Goal: Transaction & Acquisition: Book appointment/travel/reservation

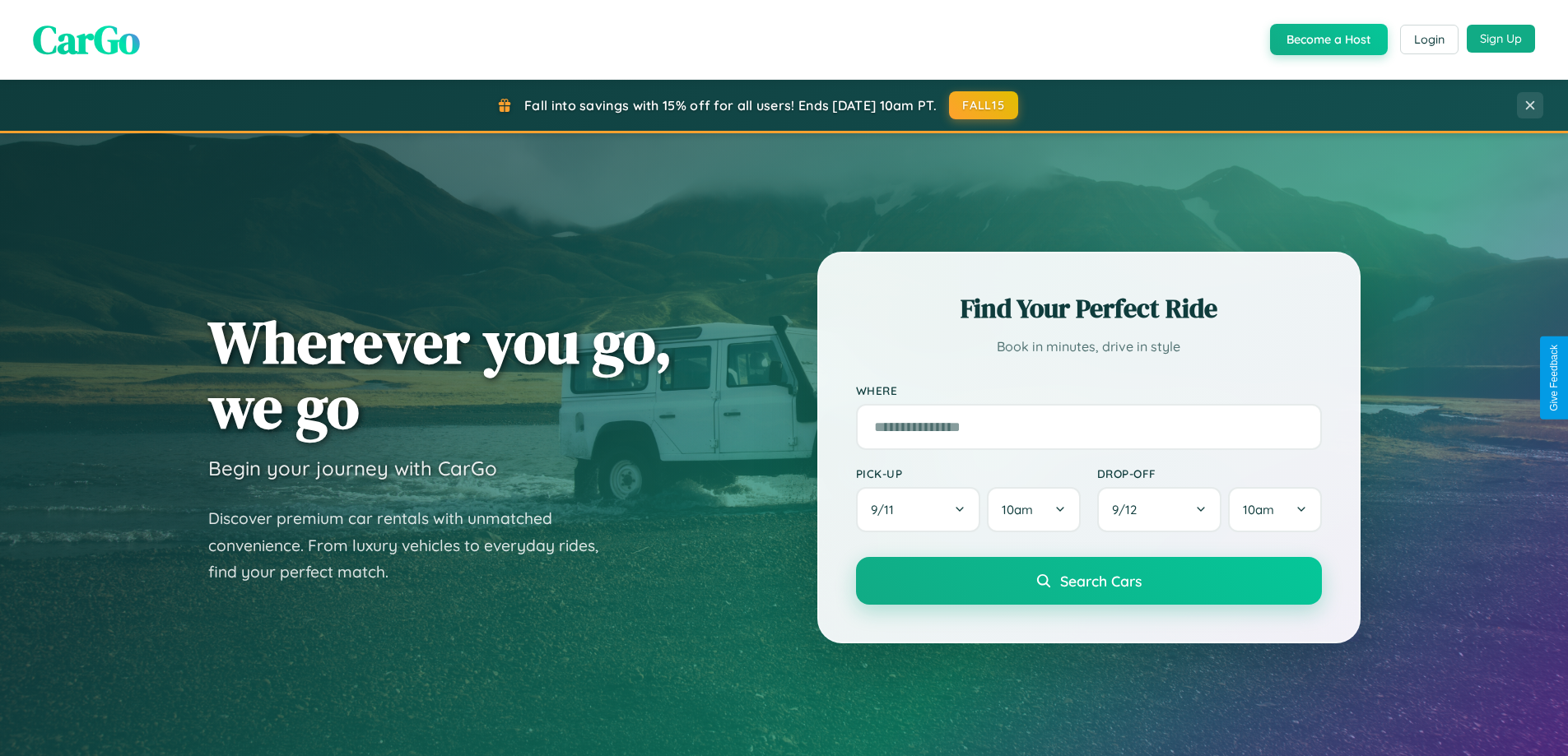
click at [1500, 39] on button "Sign Up" at bounding box center [1501, 39] width 69 height 28
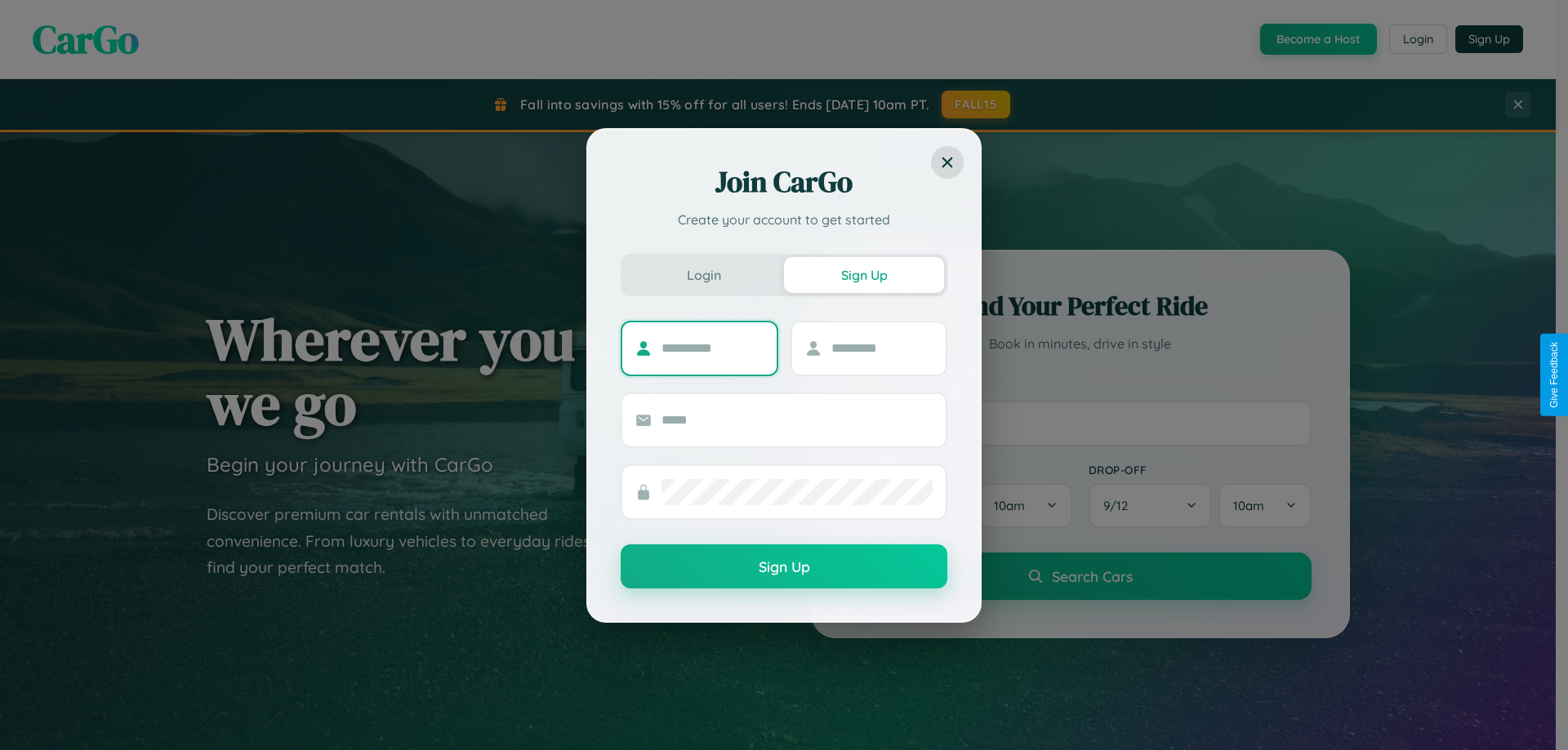
click at [712, 348] on input "text" at bounding box center [712, 349] width 102 height 26
type input "******"
click at [881, 348] on input "text" at bounding box center [882, 349] width 102 height 26
type input "*****"
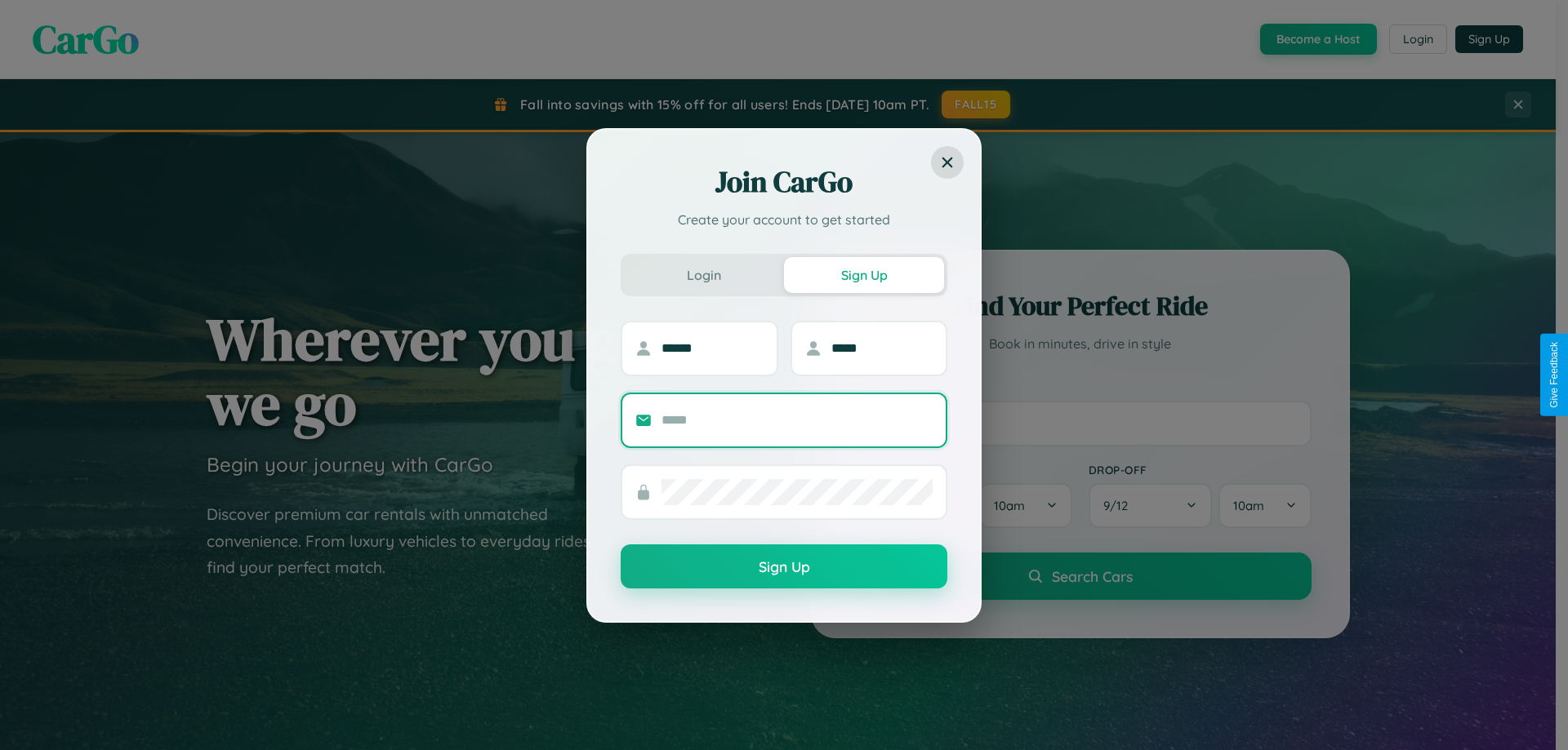
click at [797, 419] on input "text" at bounding box center [796, 420] width 271 height 26
type input "**********"
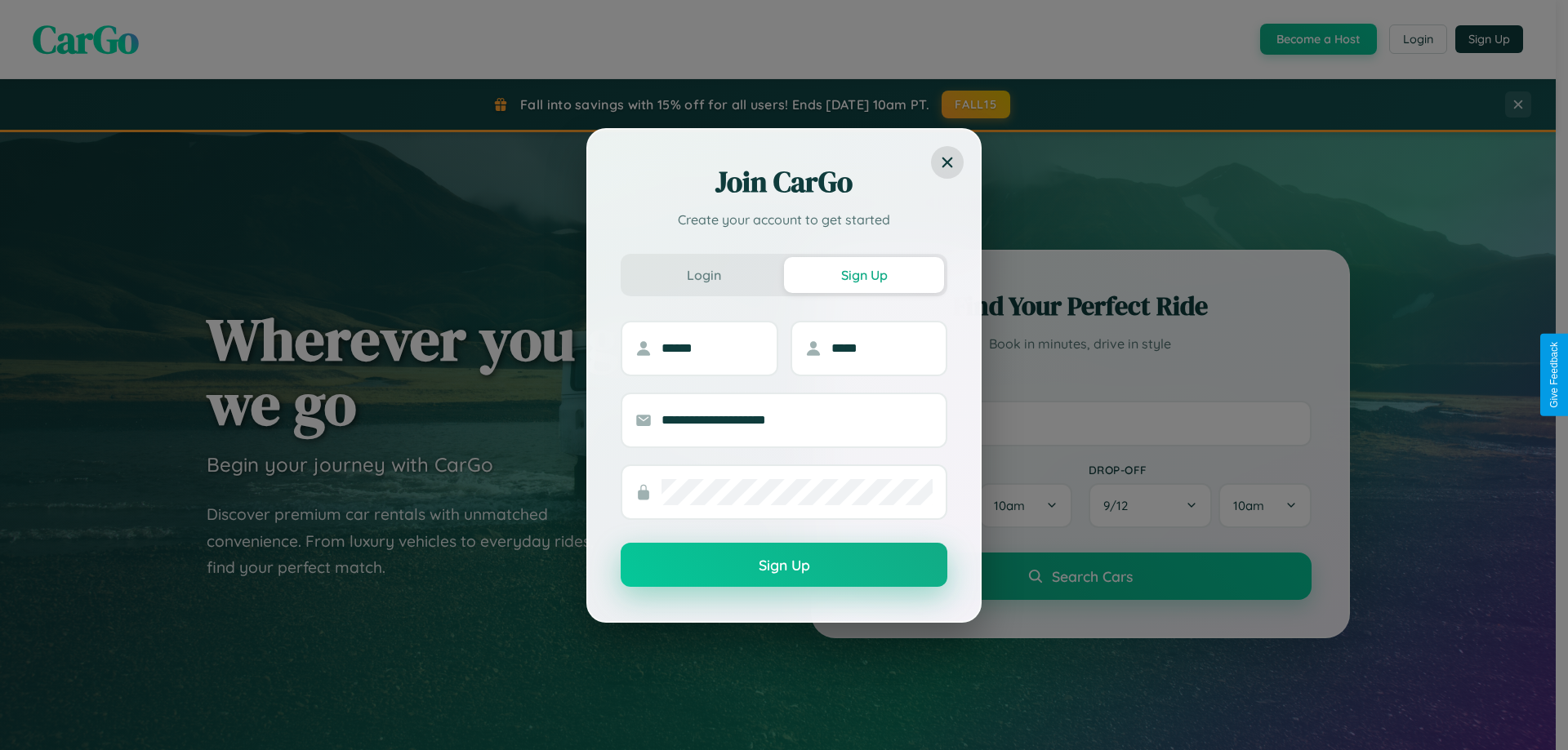
click at [784, 566] on button "Sign Up" at bounding box center [784, 565] width 327 height 44
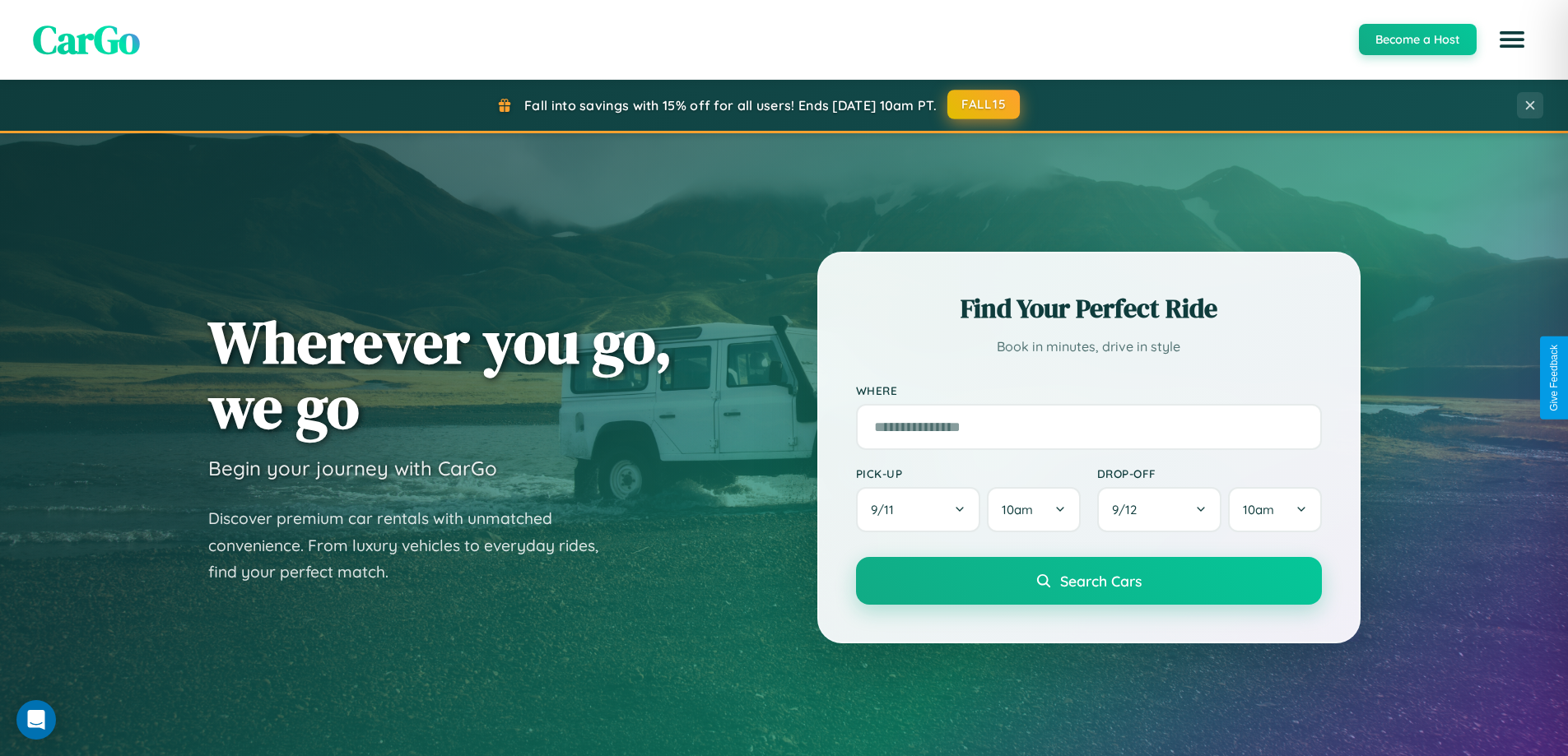
click at [984, 105] on button "FALL15" at bounding box center [984, 105] width 72 height 30
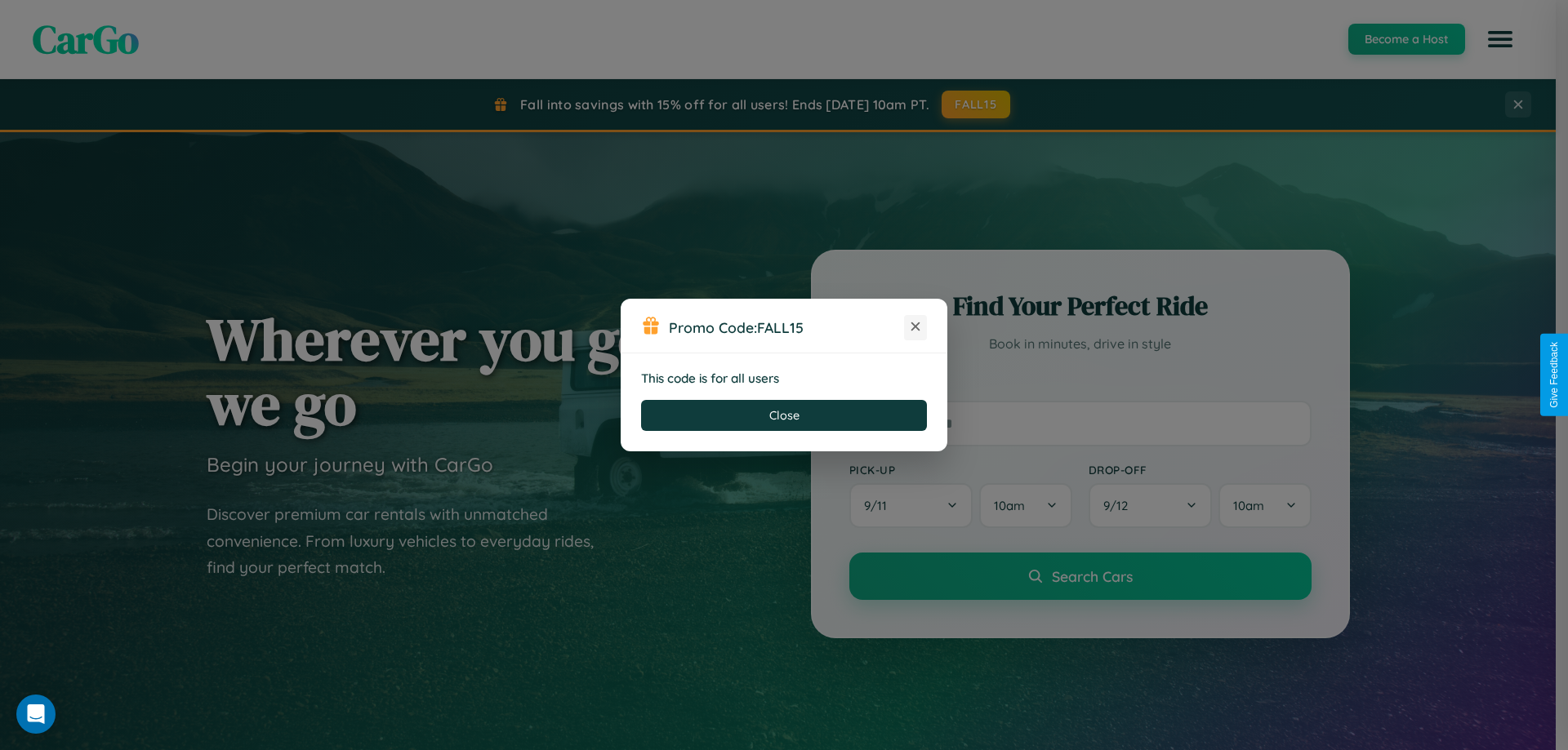
click at [916, 327] on icon at bounding box center [915, 326] width 17 height 17
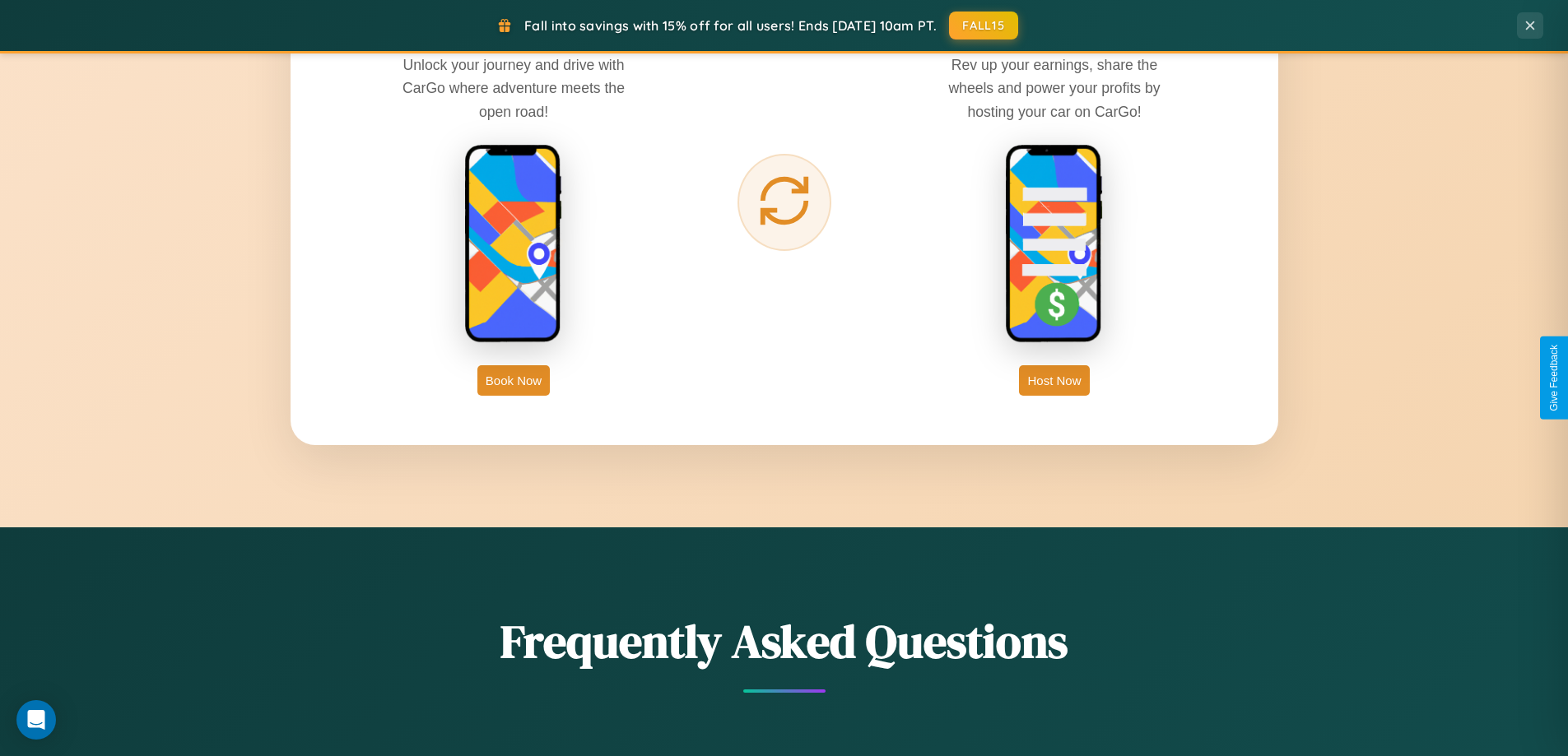
scroll to position [2644, 0]
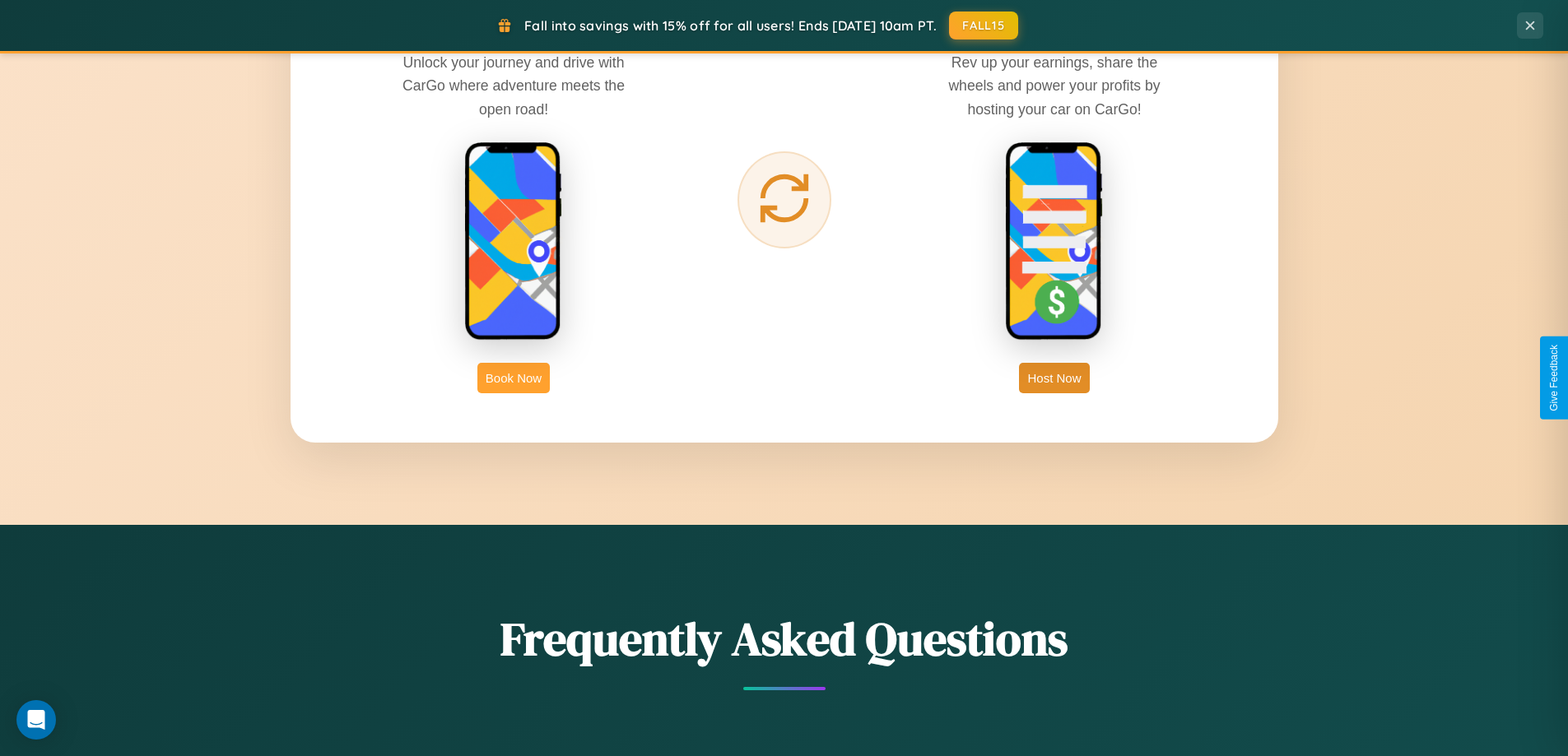
click at [513, 378] on button "Book Now" at bounding box center [513, 378] width 72 height 31
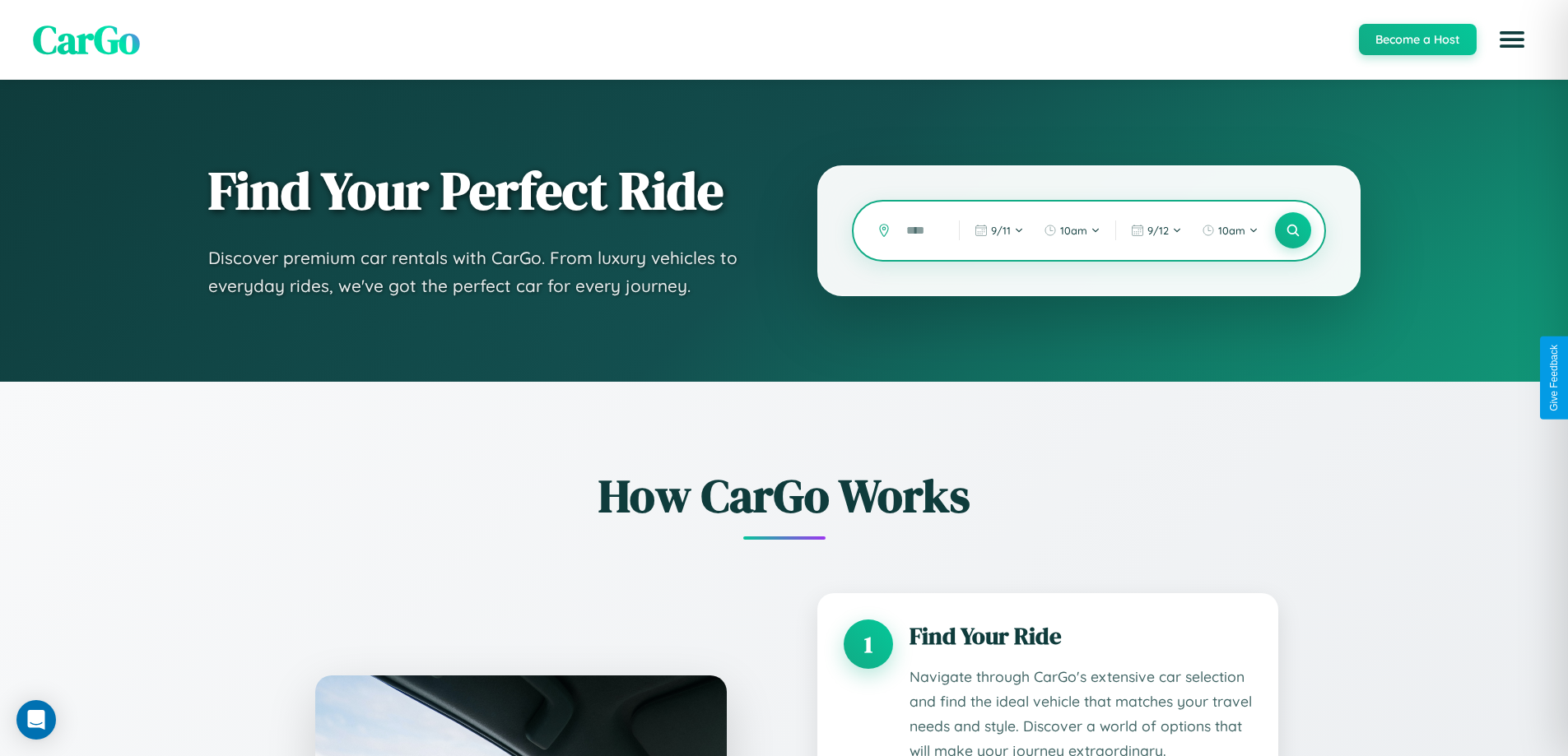
click at [920, 230] on input "text" at bounding box center [920, 230] width 45 height 29
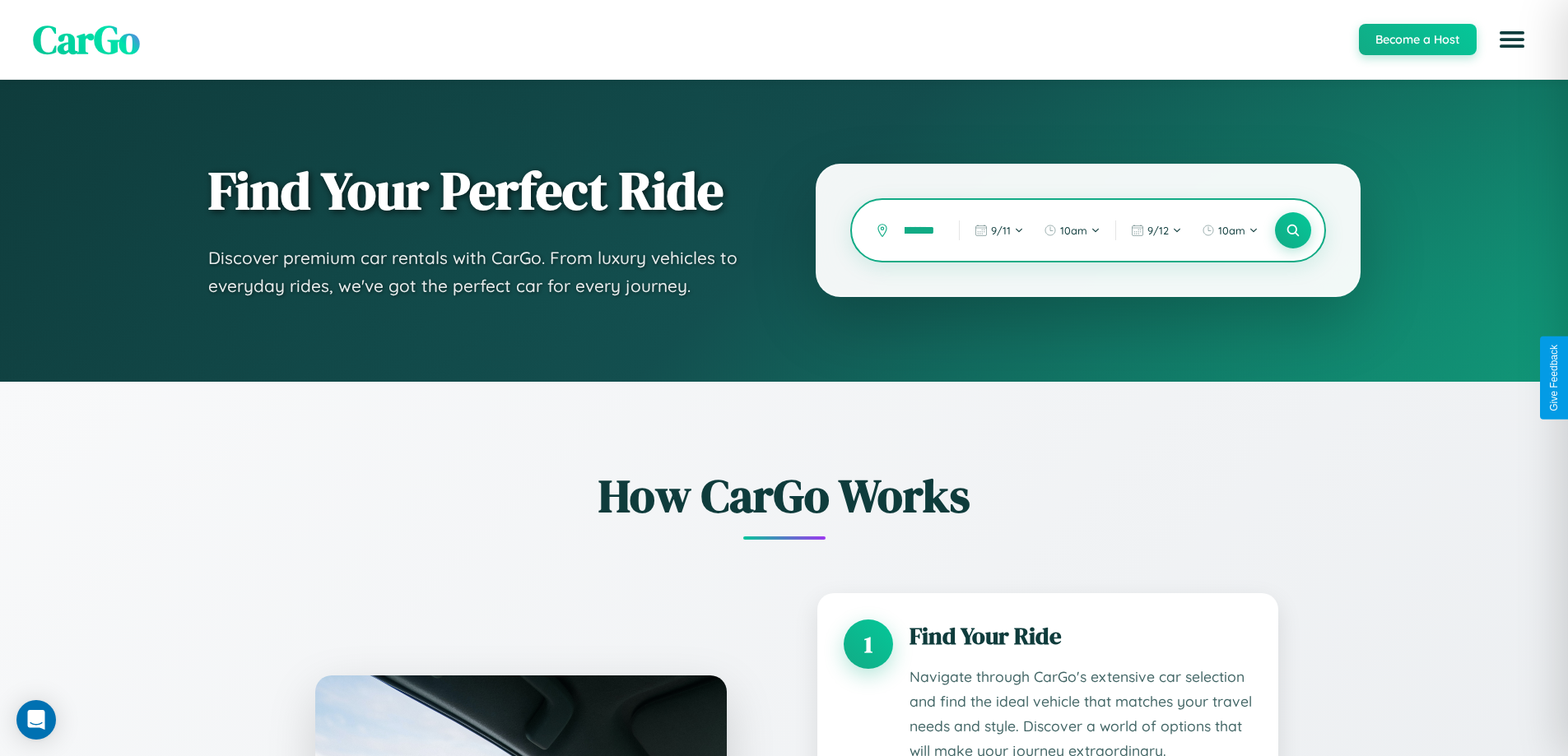
scroll to position [0, 26]
type input "*********"
click at [1292, 230] on icon at bounding box center [1293, 231] width 16 height 16
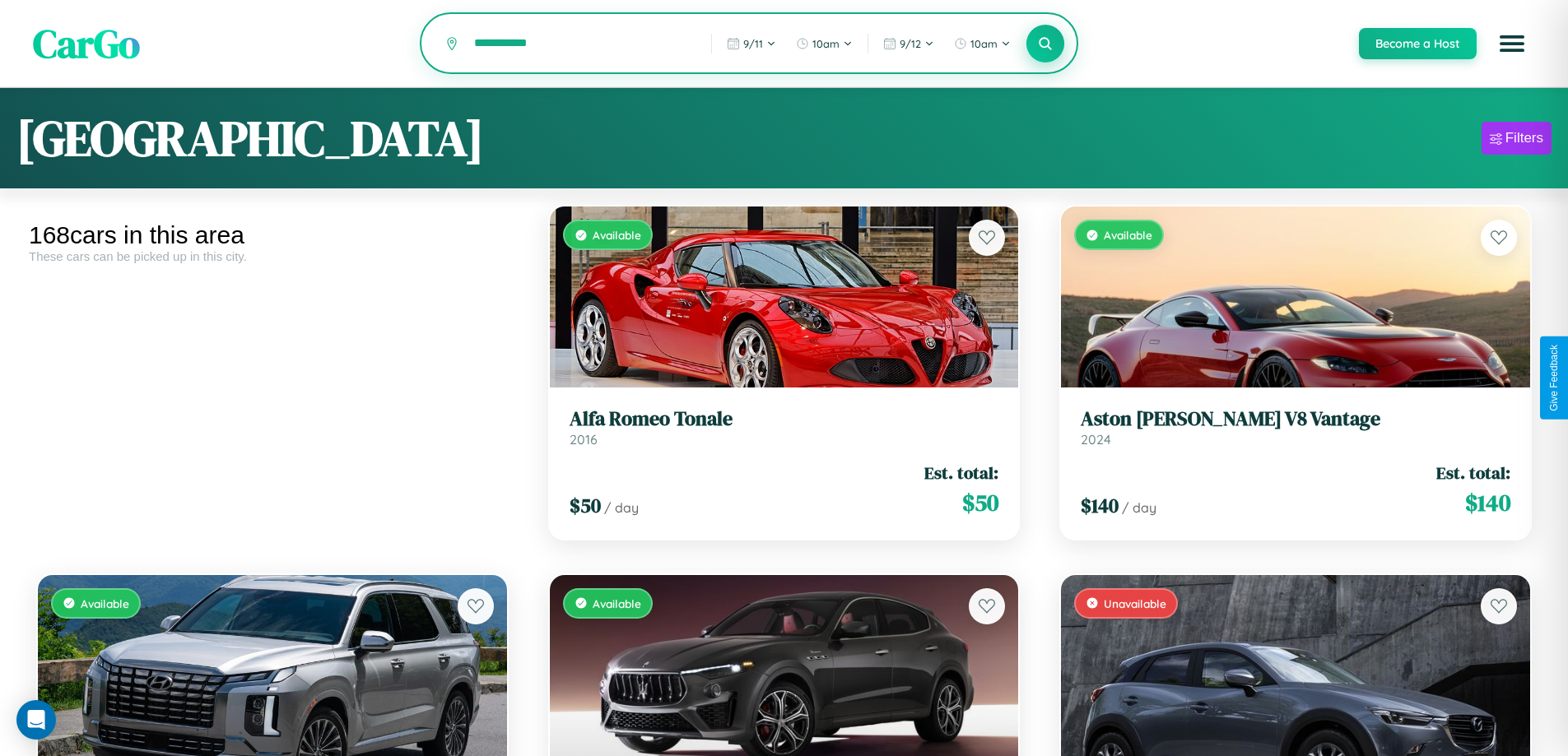
type input "**********"
click at [1044, 45] on icon at bounding box center [1046, 43] width 16 height 16
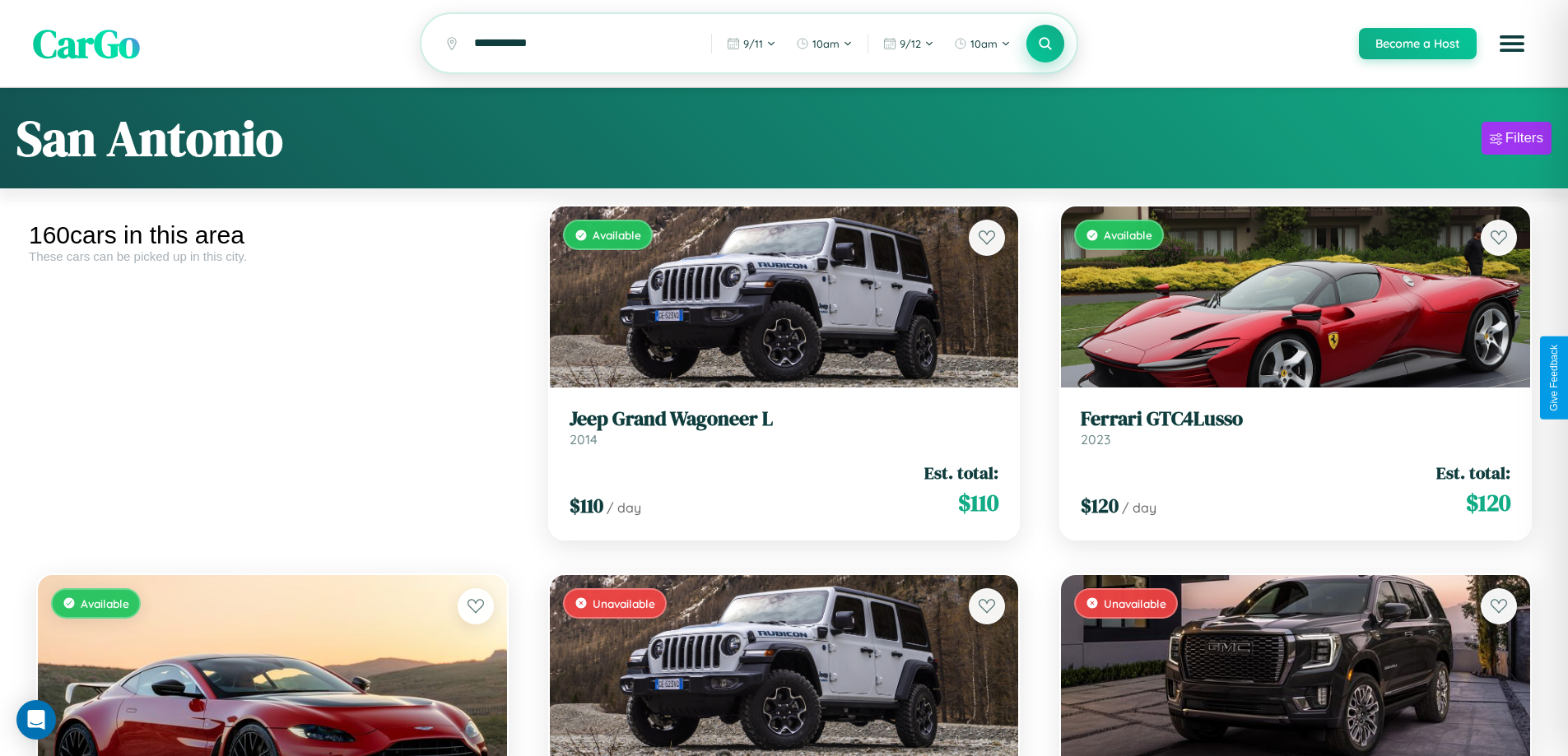
scroll to position [5760, 0]
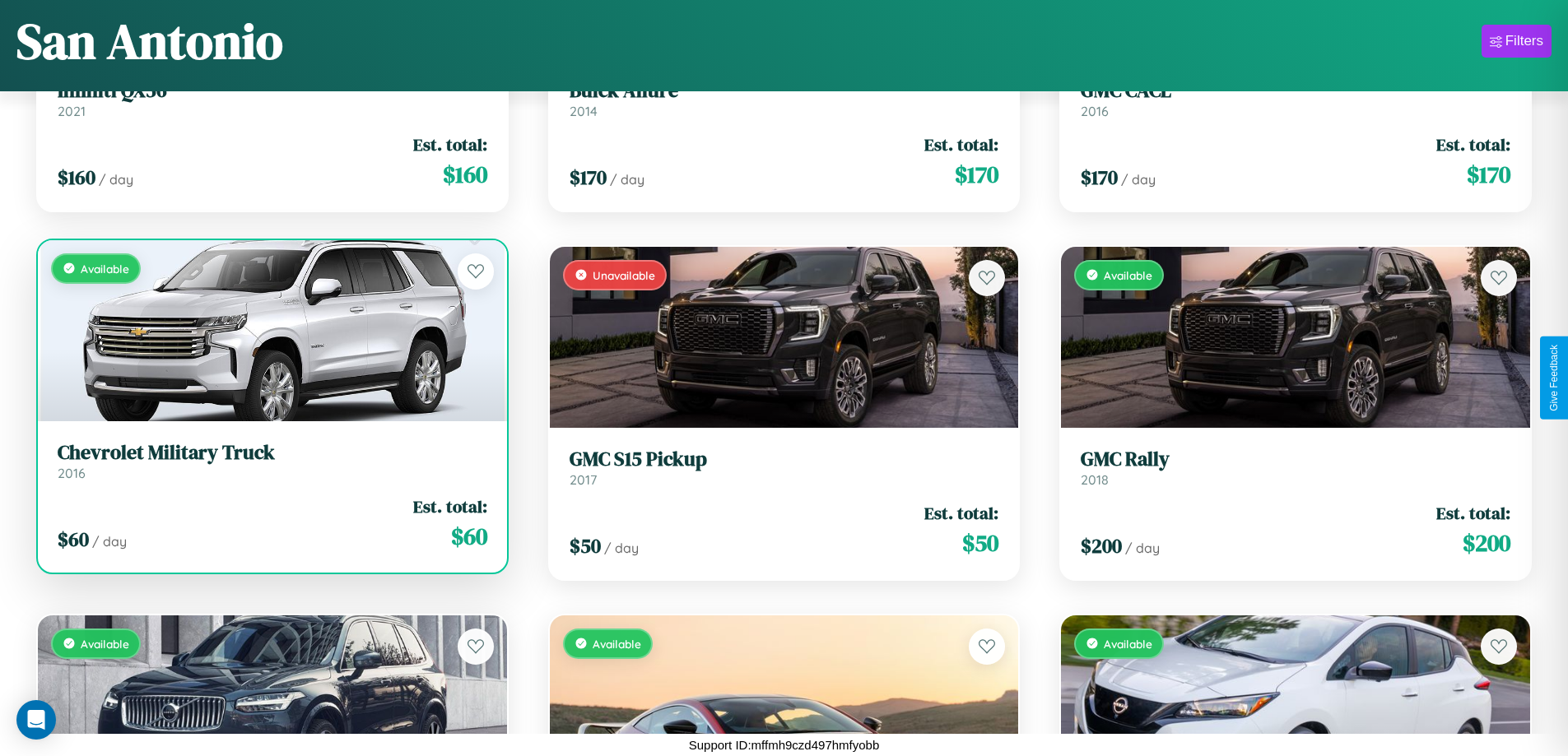
click at [270, 468] on link "Chevrolet Military Truck 2016" at bounding box center [272, 462] width 430 height 40
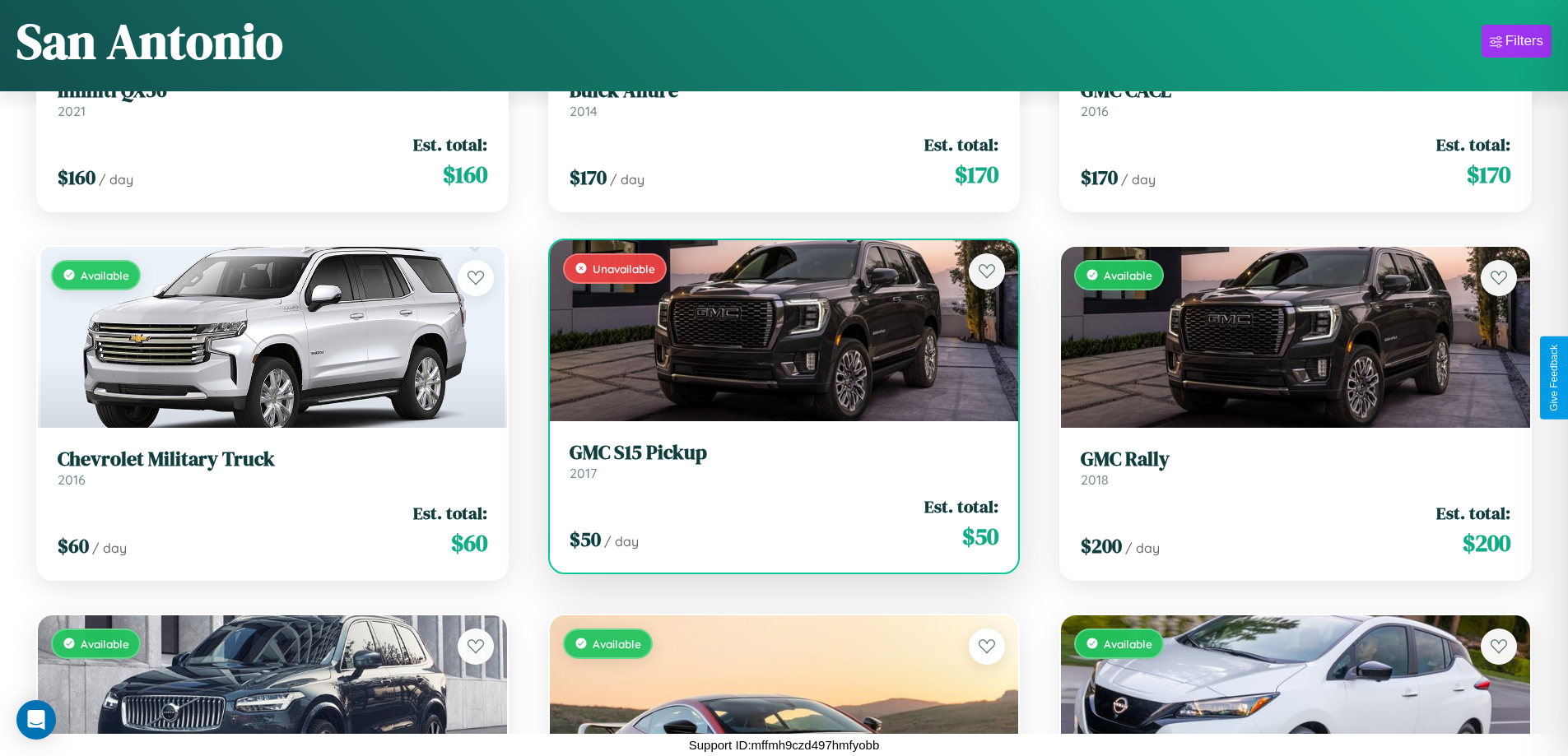
scroll to position [231, 0]
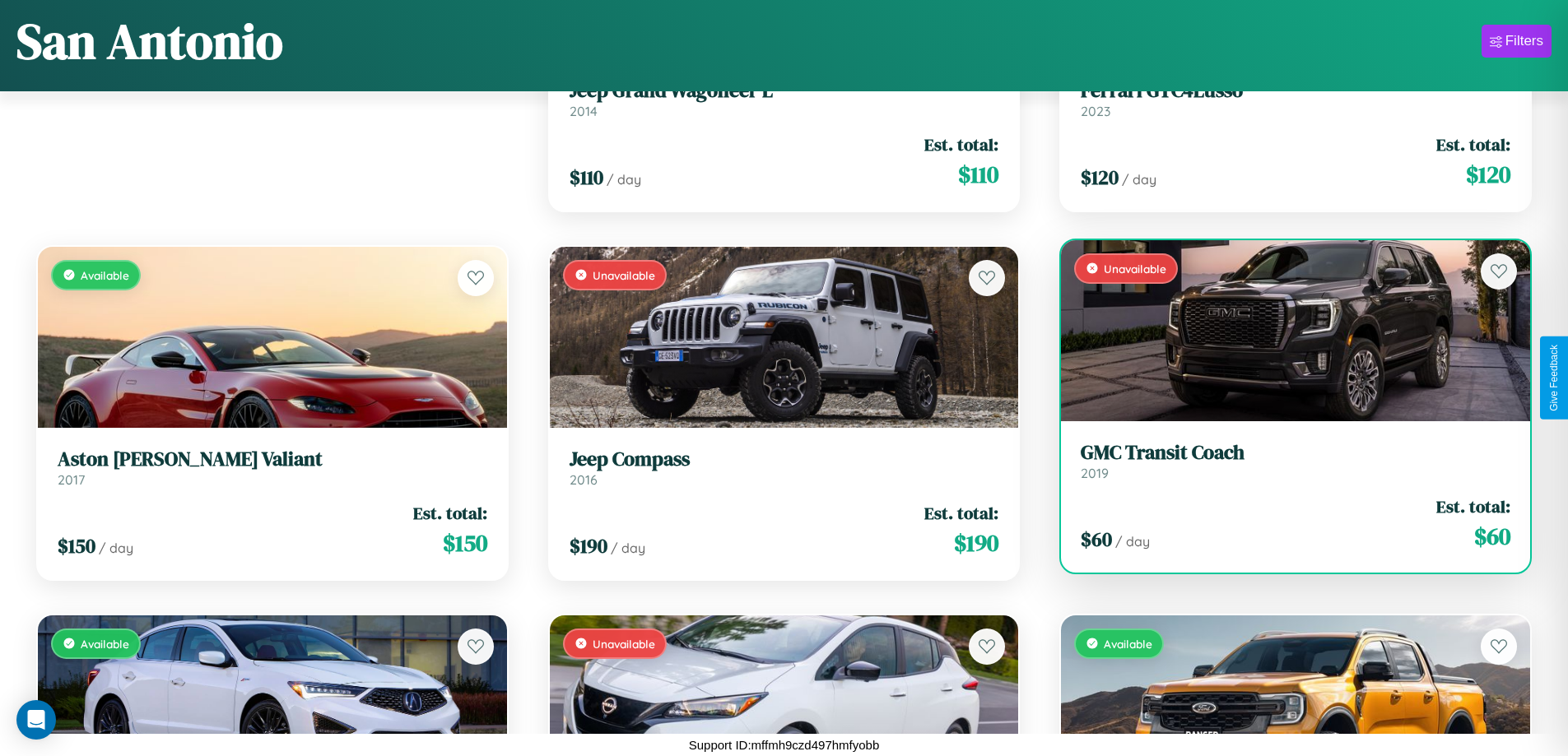
click at [1285, 468] on link "GMC Transit Coach 2019" at bounding box center [1295, 462] width 430 height 40
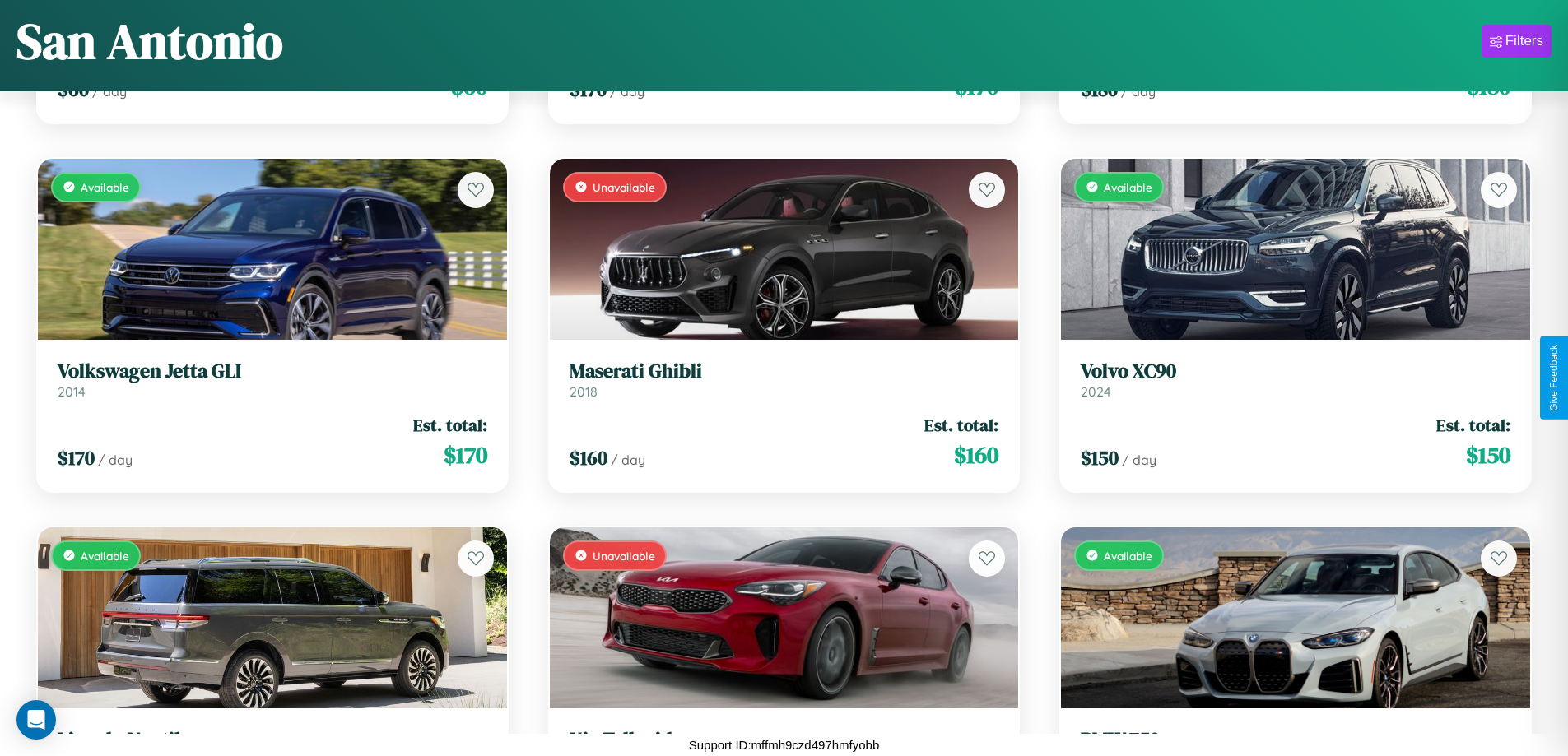
scroll to position [14606, 0]
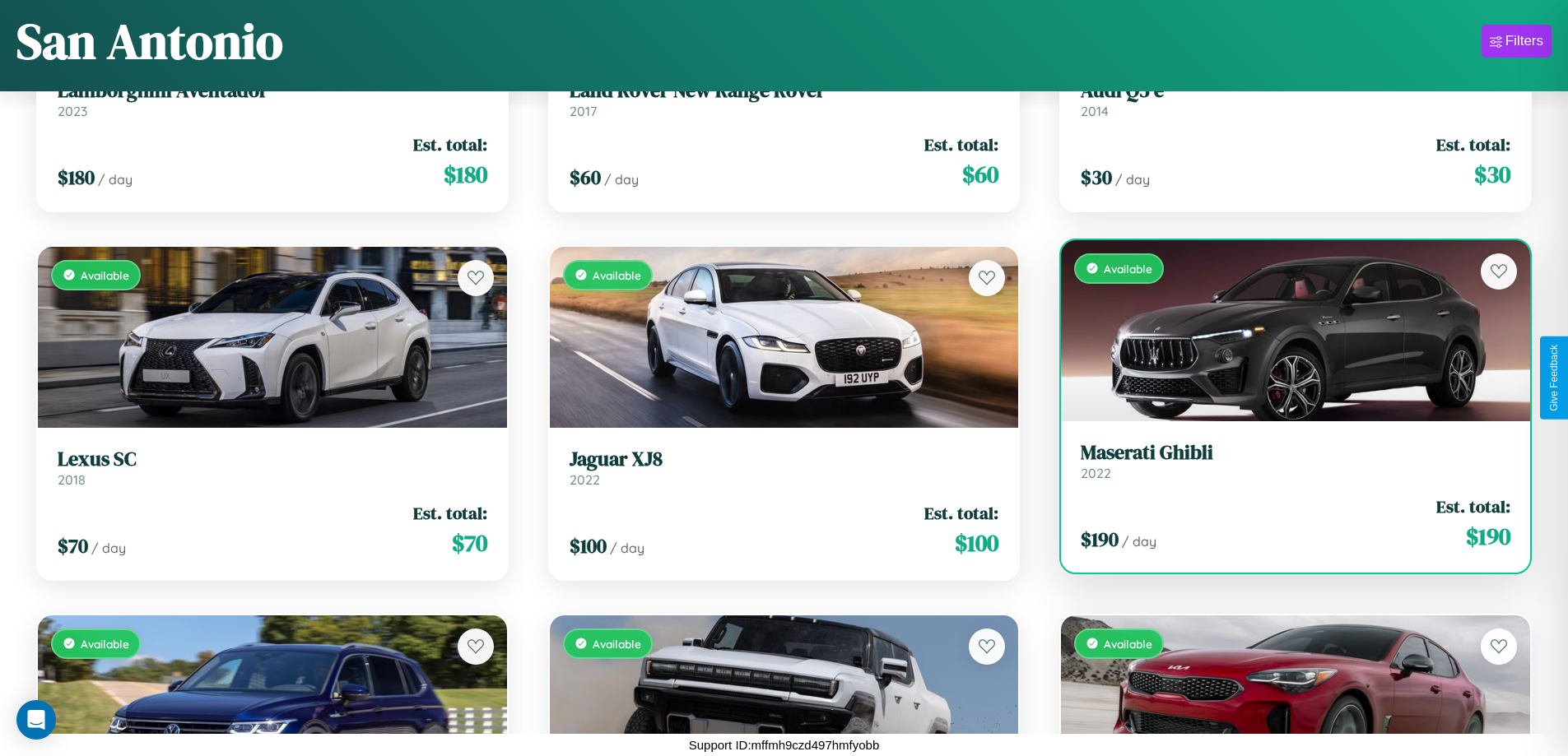
click at [1285, 461] on h3 "Maserati Ghibli" at bounding box center [1295, 453] width 430 height 24
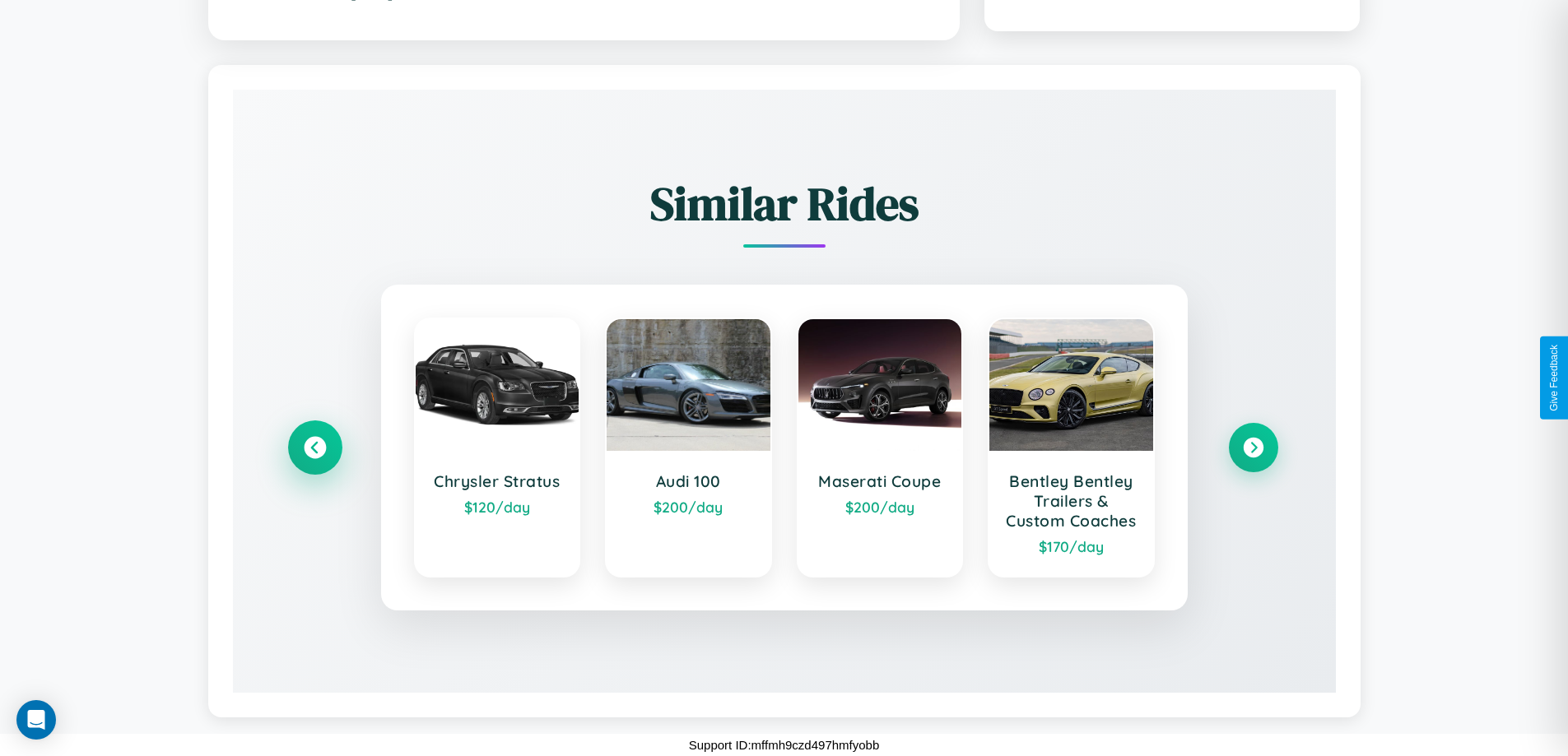
click at [315, 438] on icon at bounding box center [315, 447] width 22 height 22
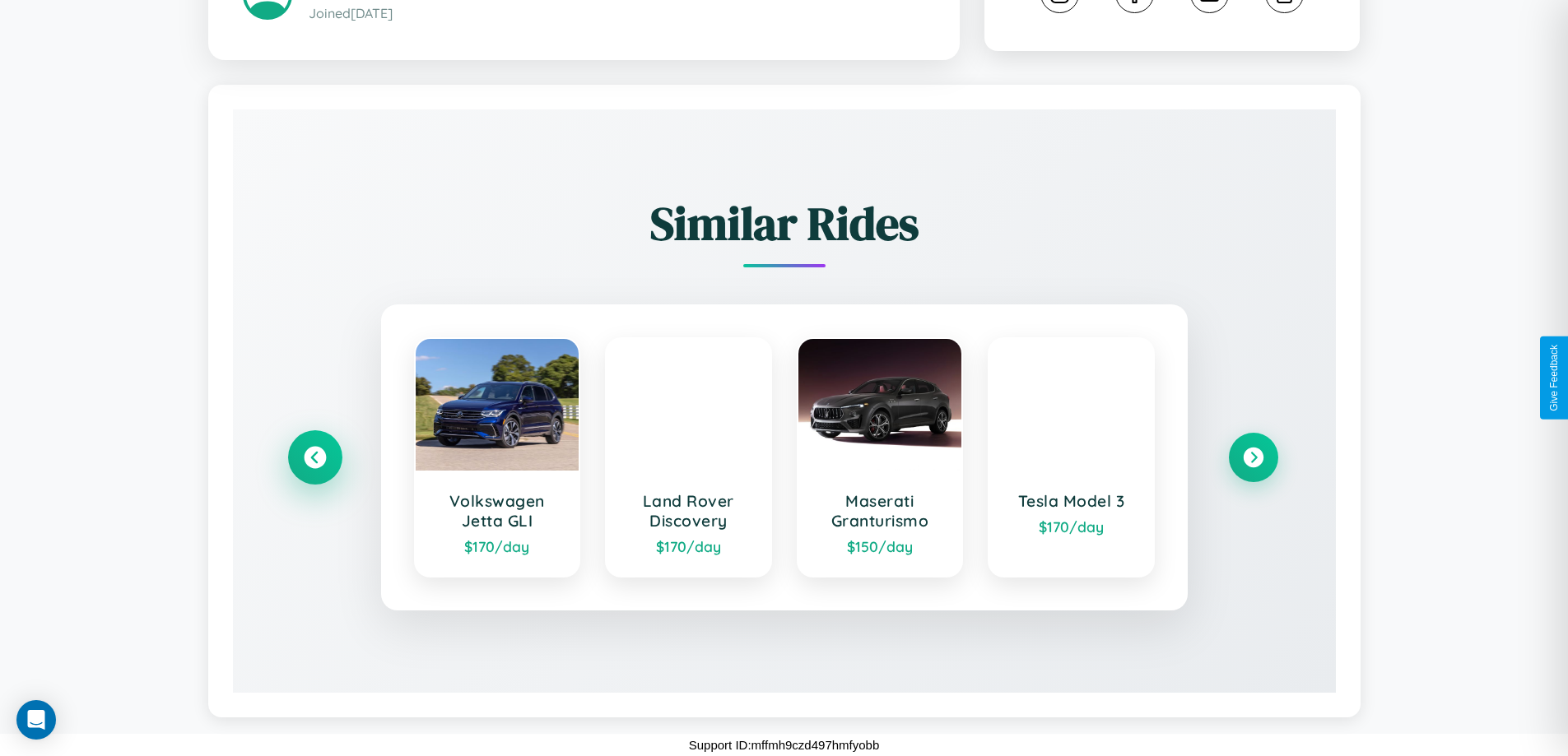
scroll to position [946, 0]
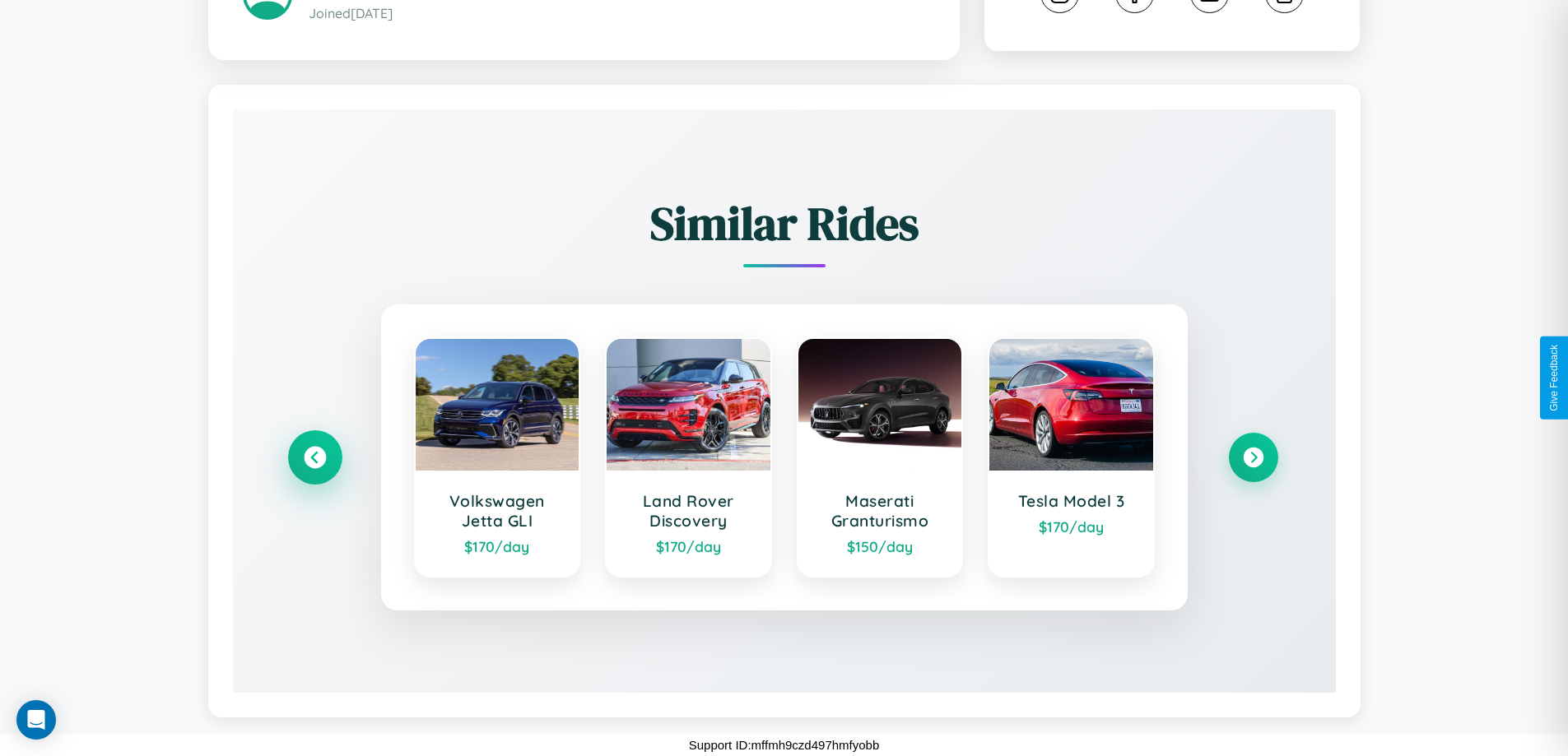
click at [315, 458] on icon at bounding box center [315, 456] width 22 height 22
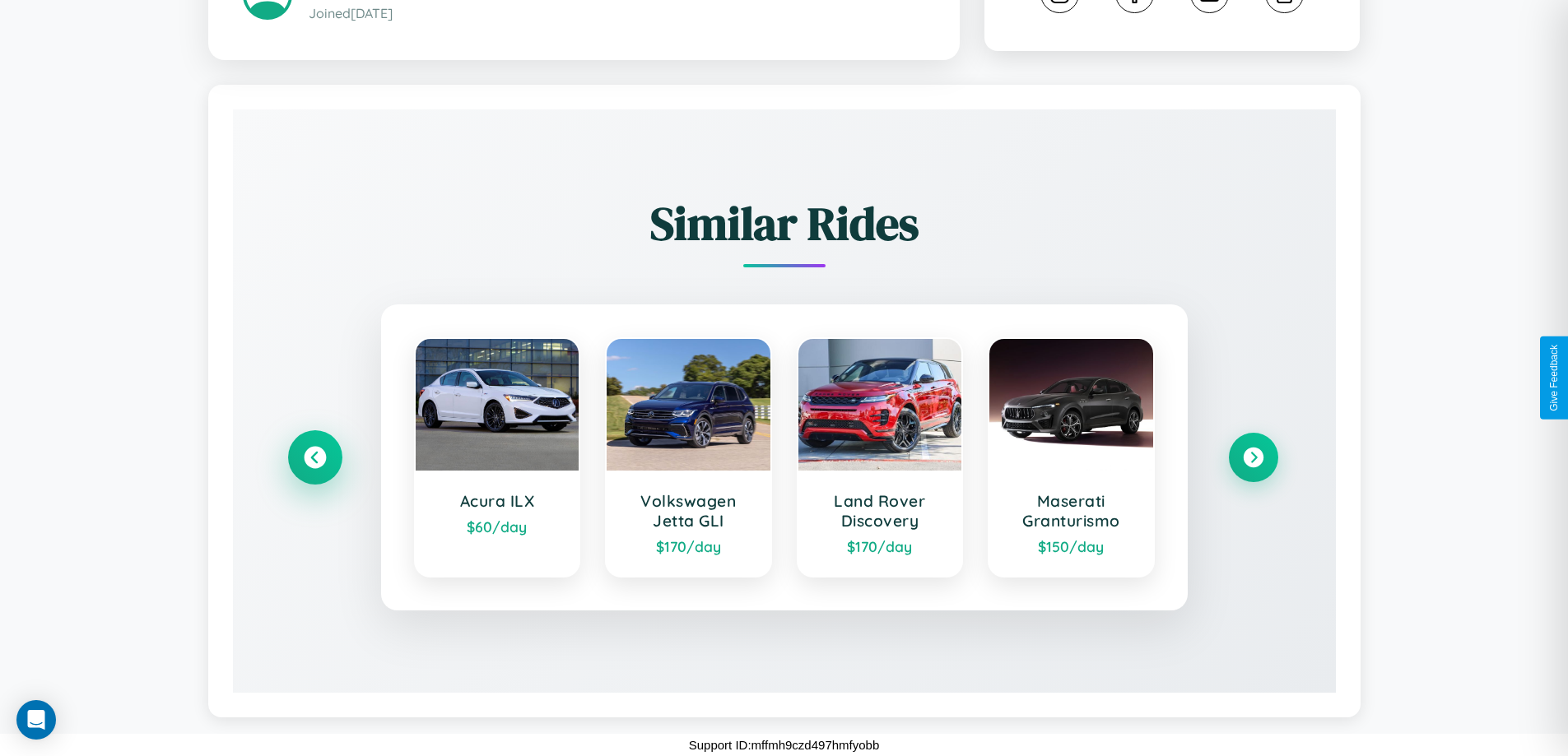
click at [315, 458] on icon at bounding box center [315, 456] width 22 height 22
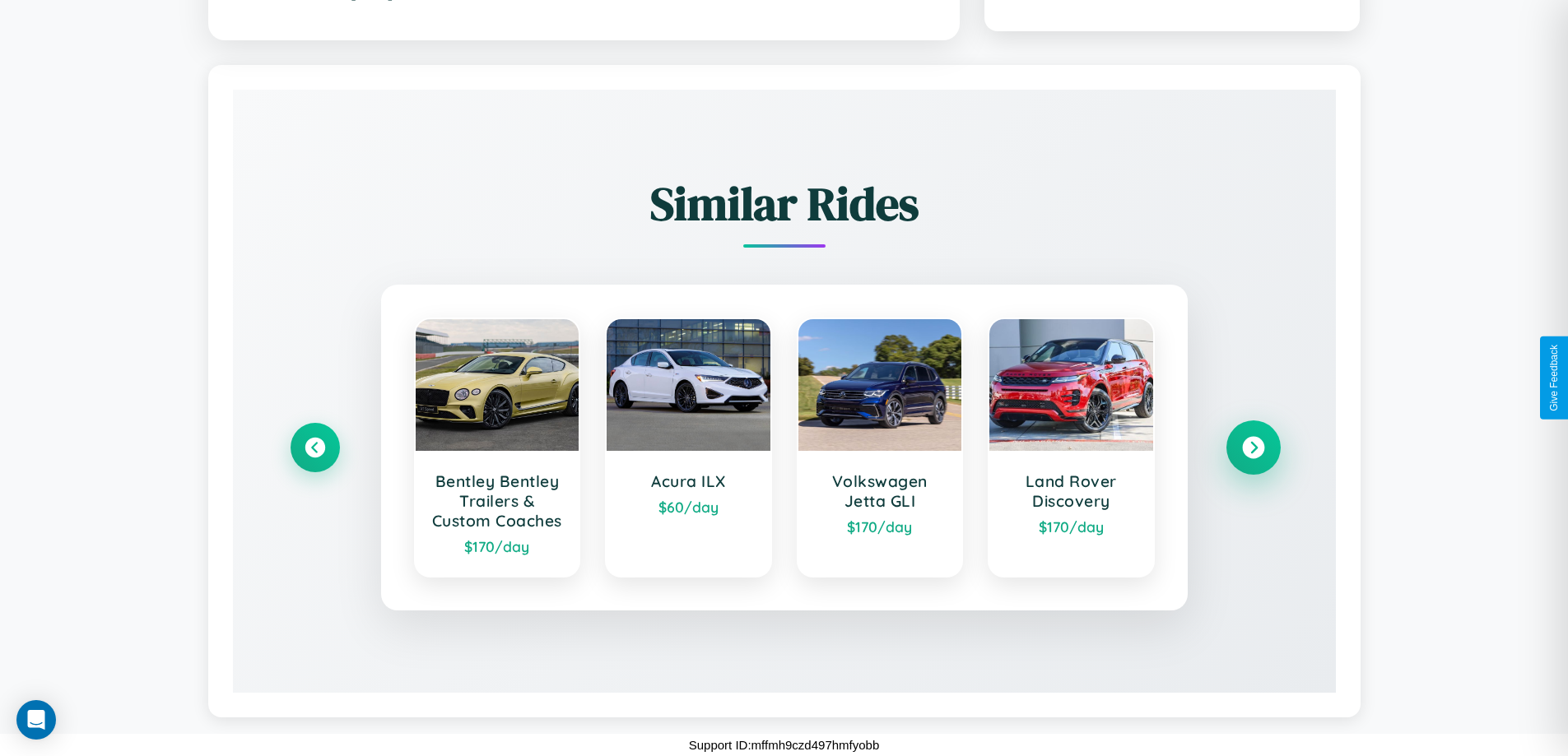
click at [1252, 438] on icon at bounding box center [1252, 447] width 22 height 22
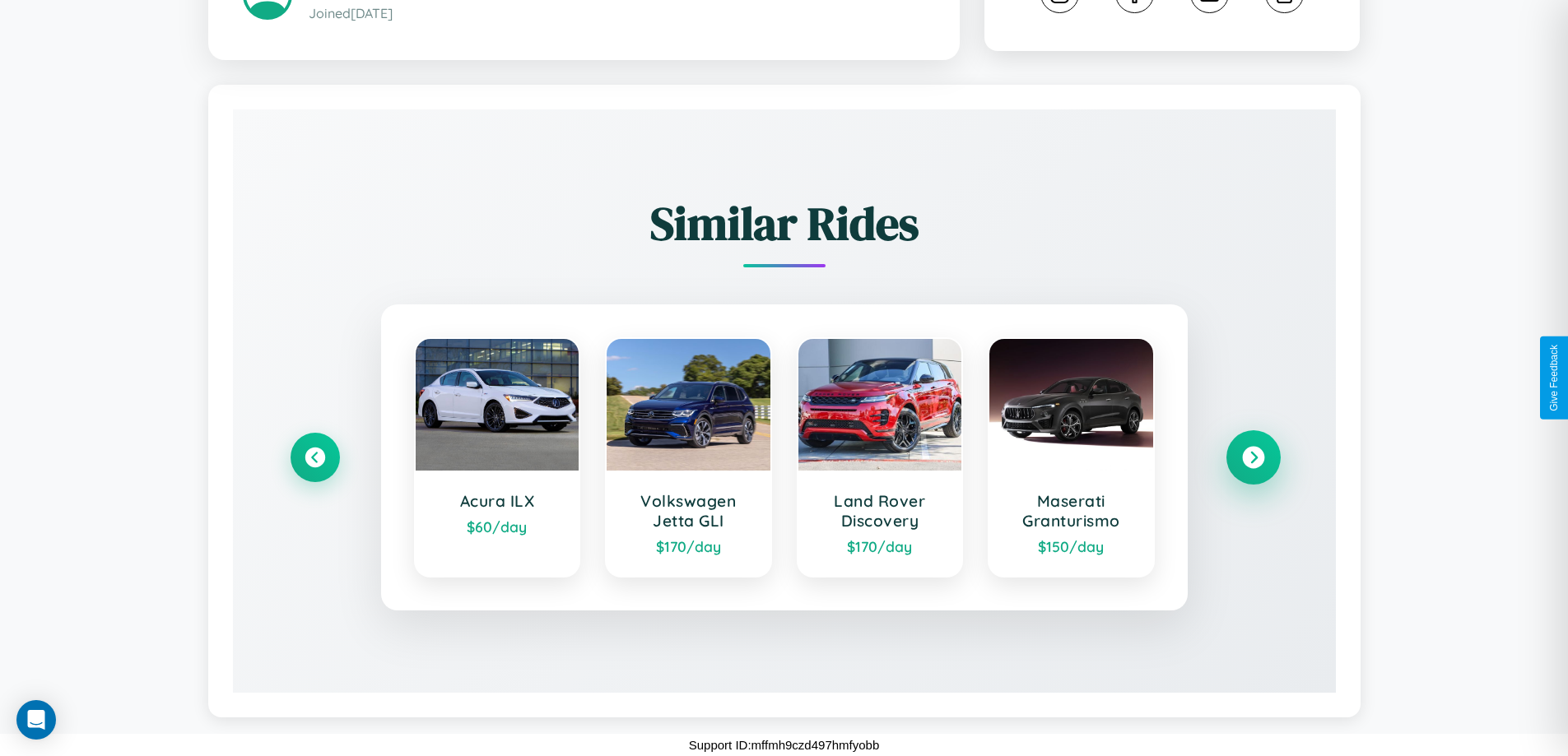
scroll to position [946, 0]
click at [315, 458] on icon at bounding box center [315, 456] width 22 height 22
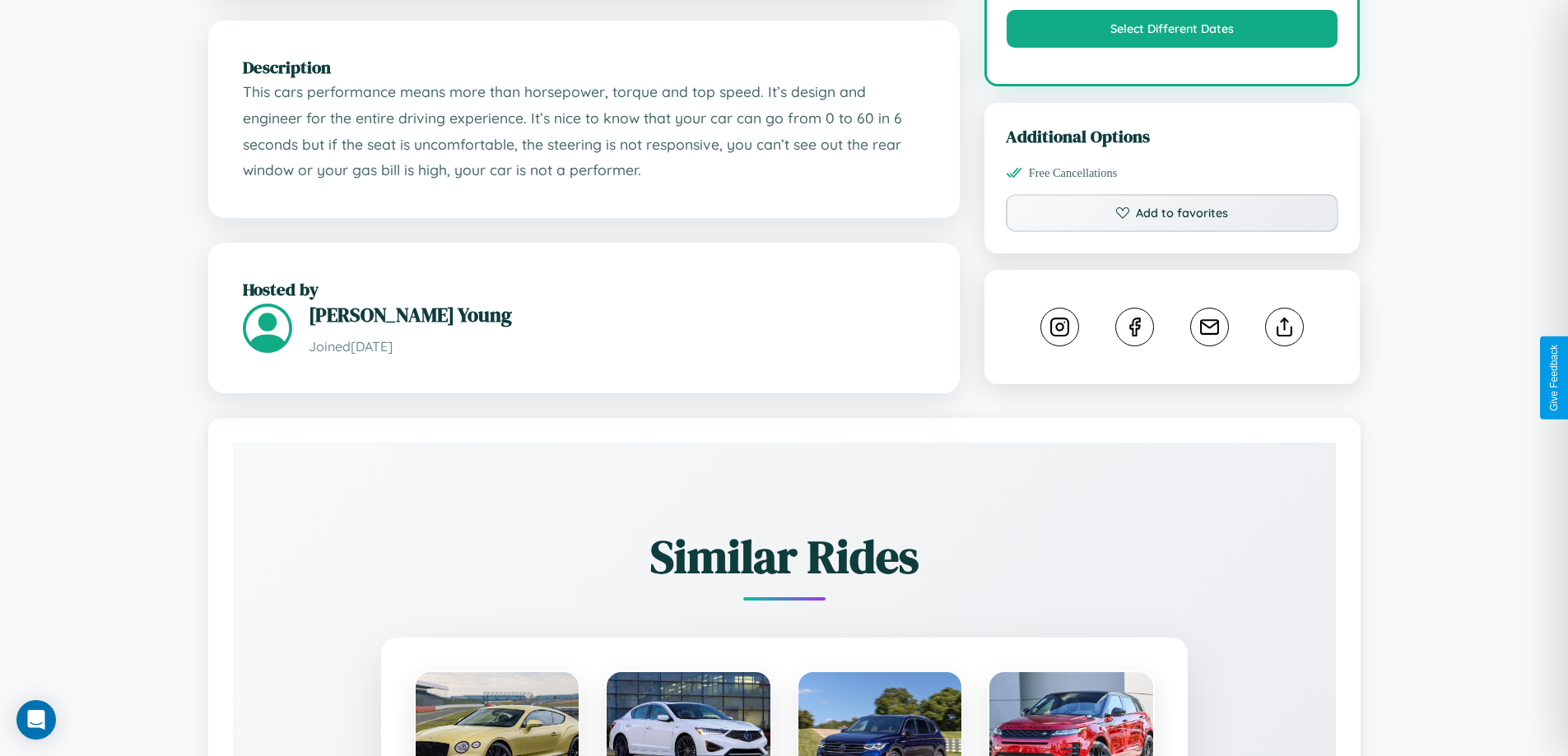
scroll to position [571, 0]
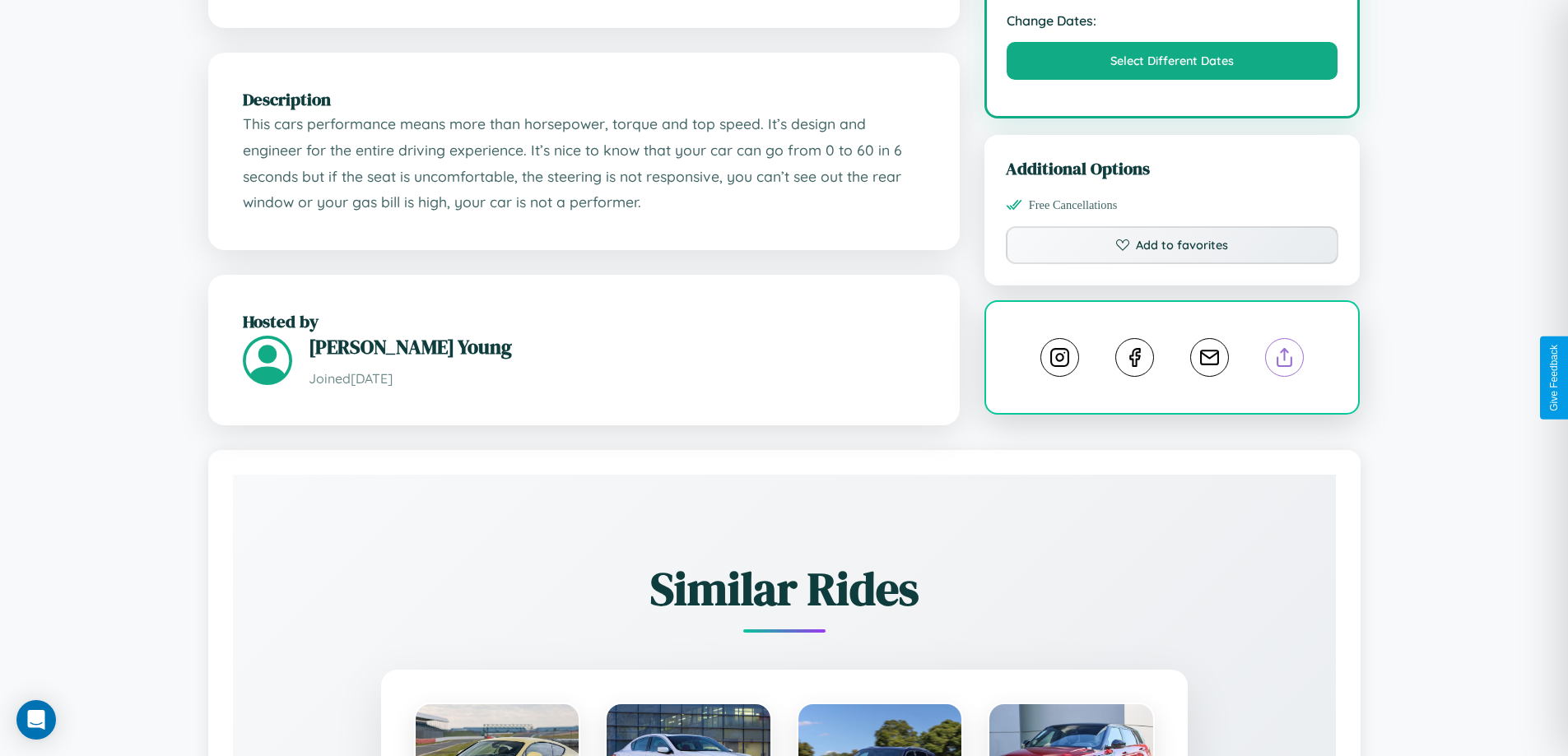
click at [1285, 360] on line at bounding box center [1285, 354] width 0 height 11
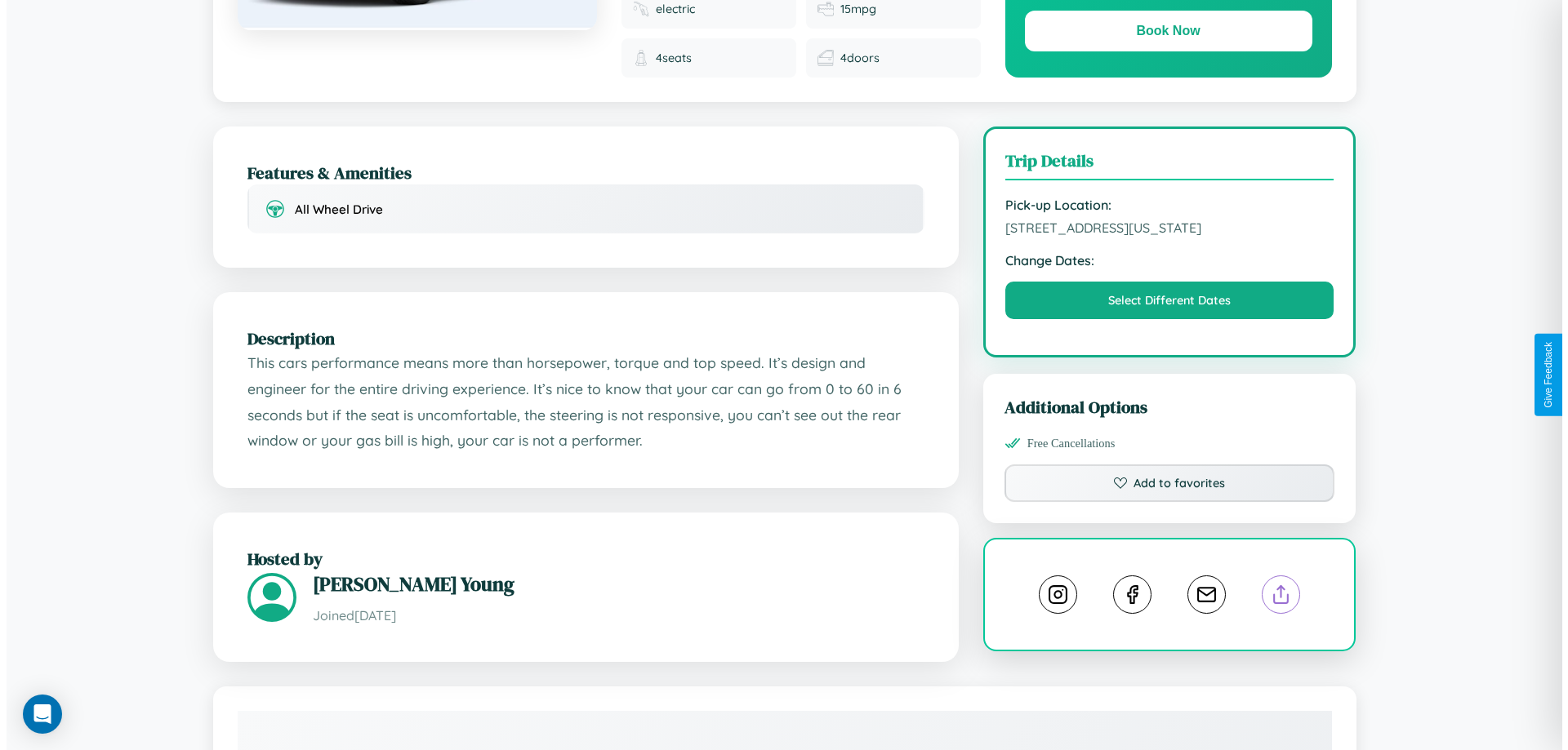
scroll to position [0, 0]
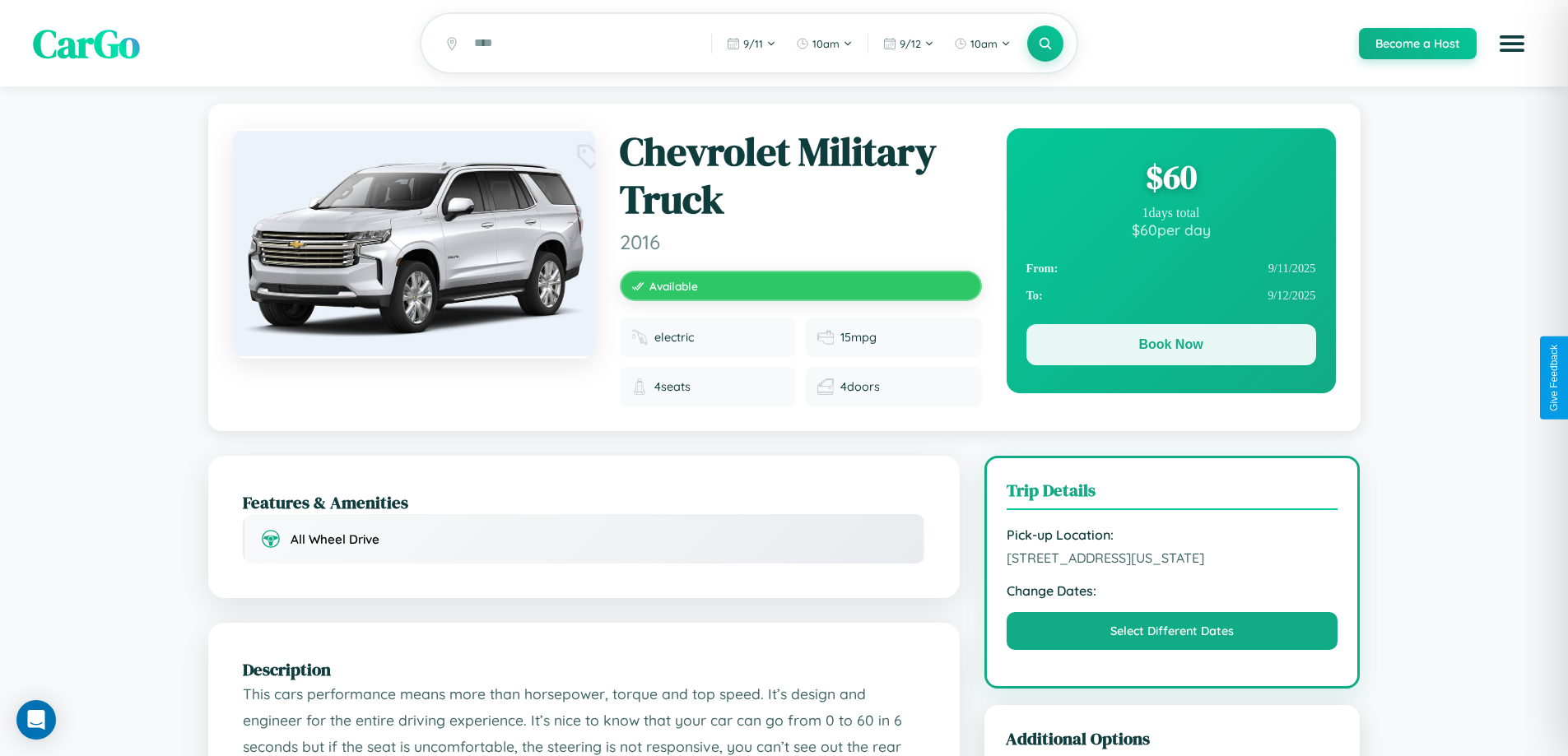
click at [1170, 347] on button "Book Now" at bounding box center [1172, 345] width 290 height 41
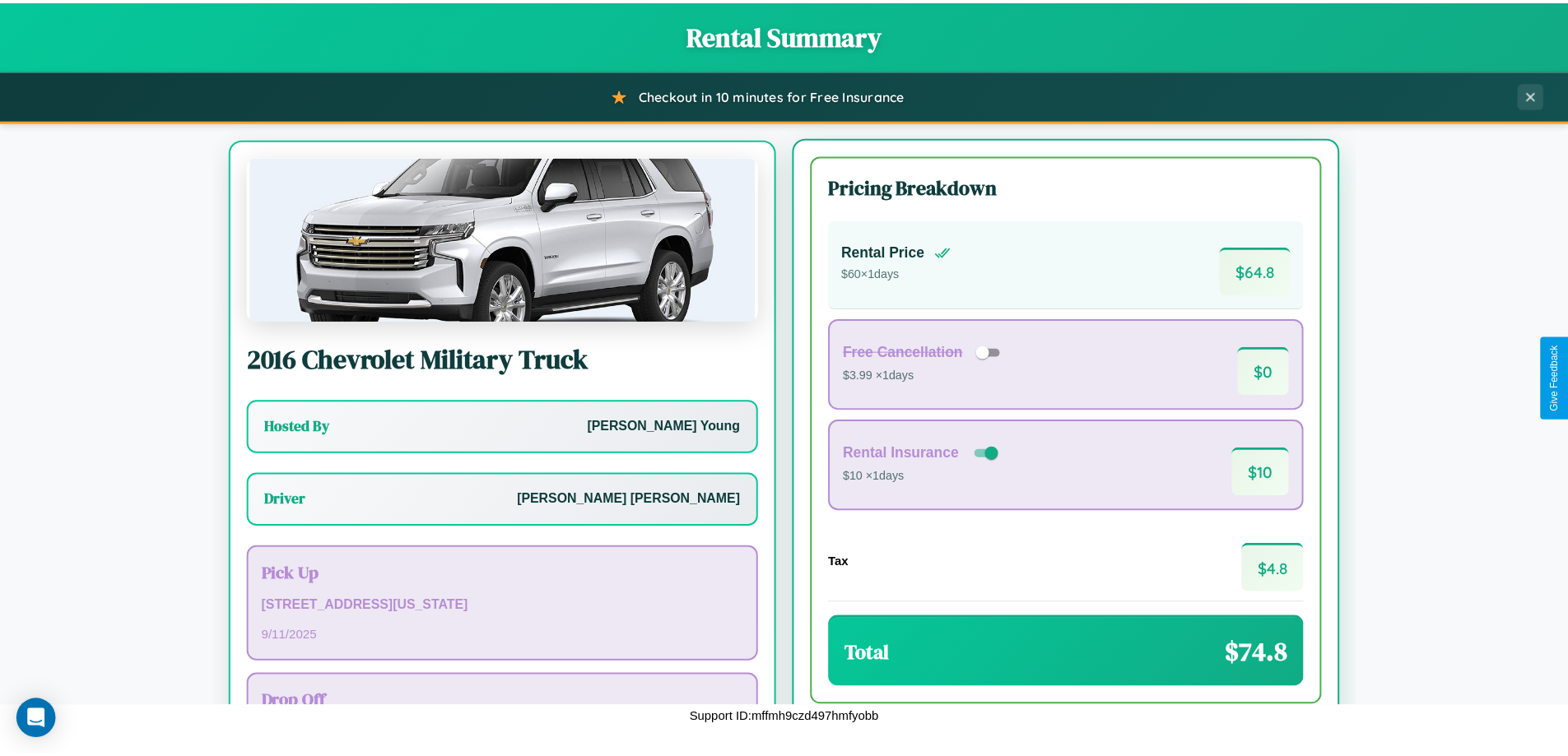
scroll to position [76, 0]
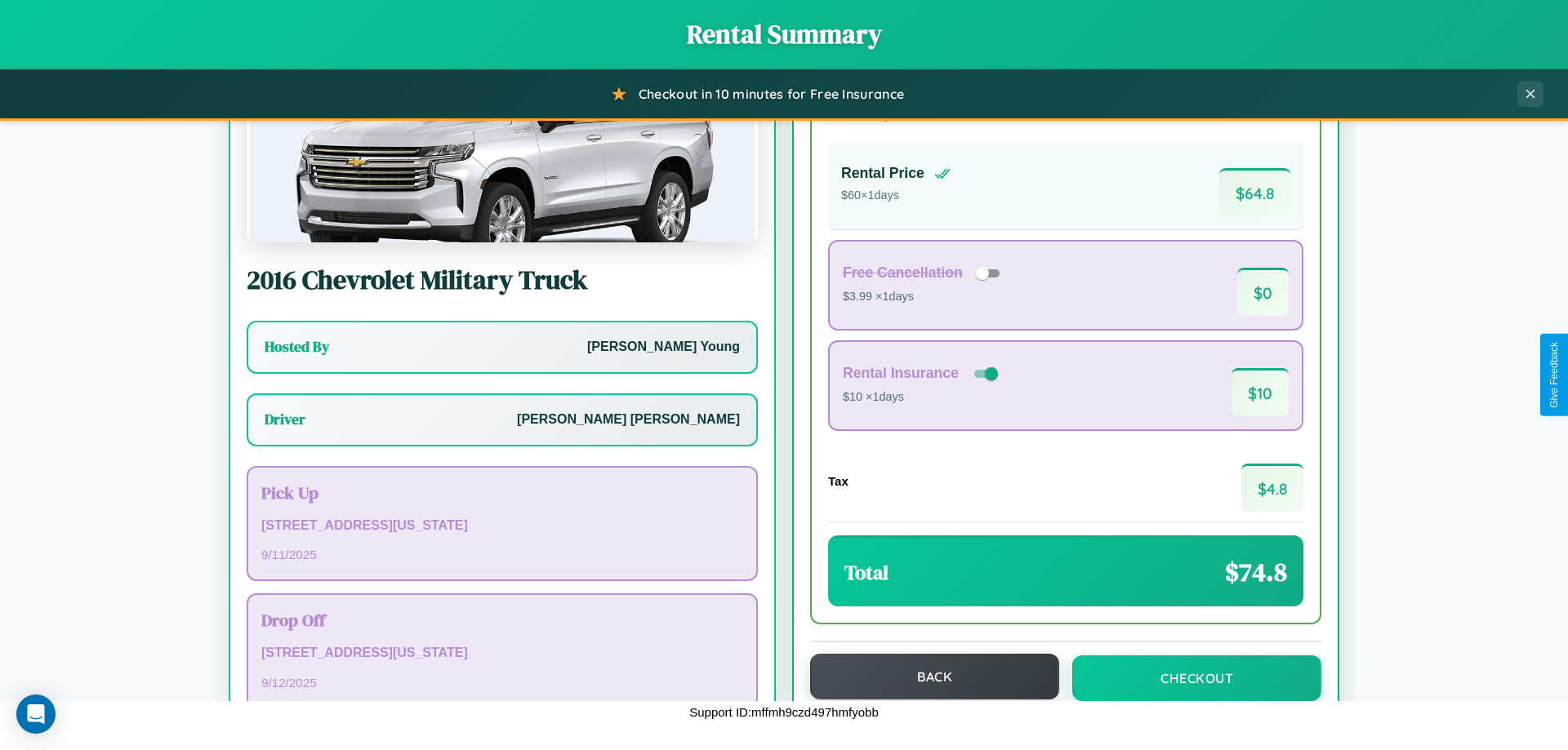
click at [927, 677] on button "Back" at bounding box center [935, 677] width 249 height 45
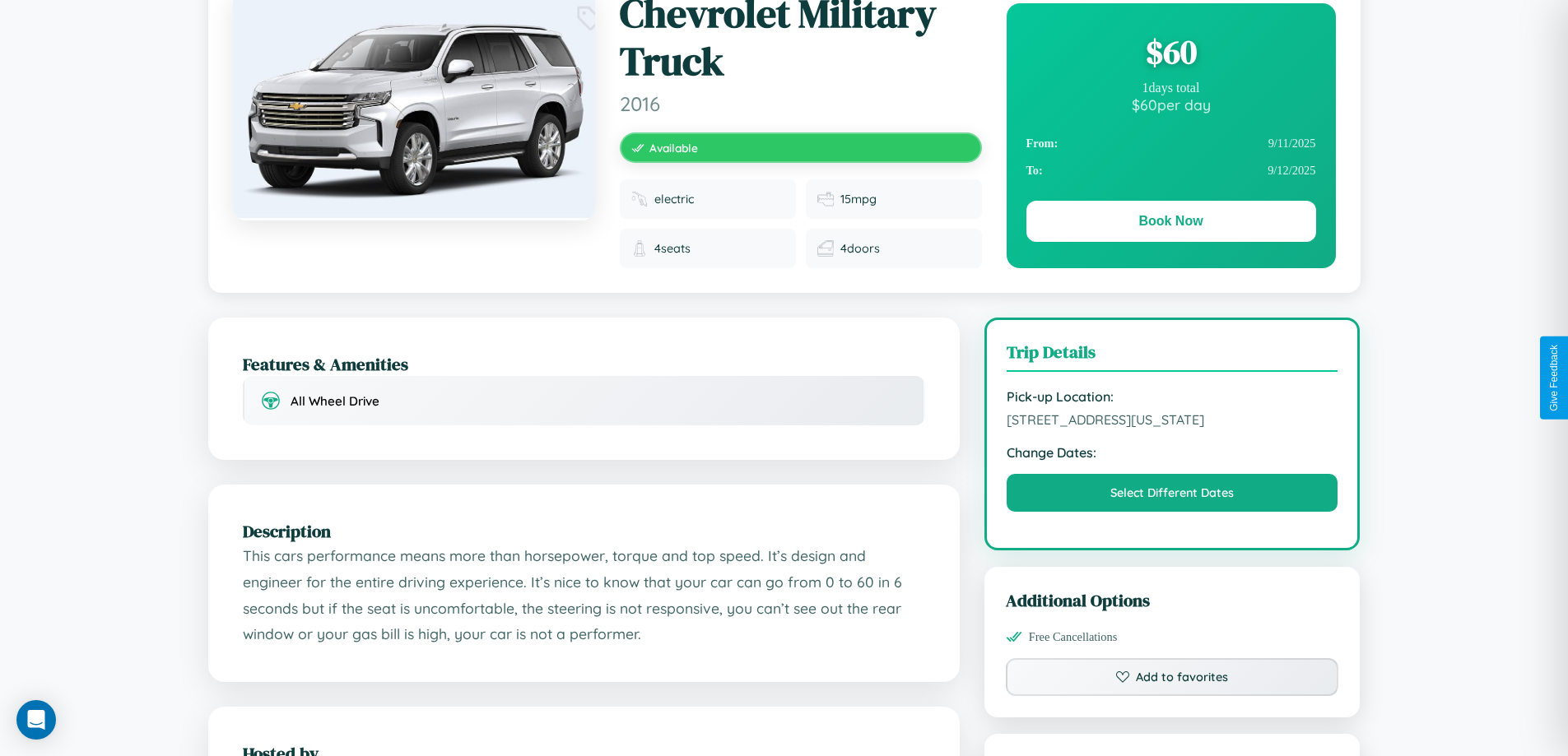
scroll to position [457, 0]
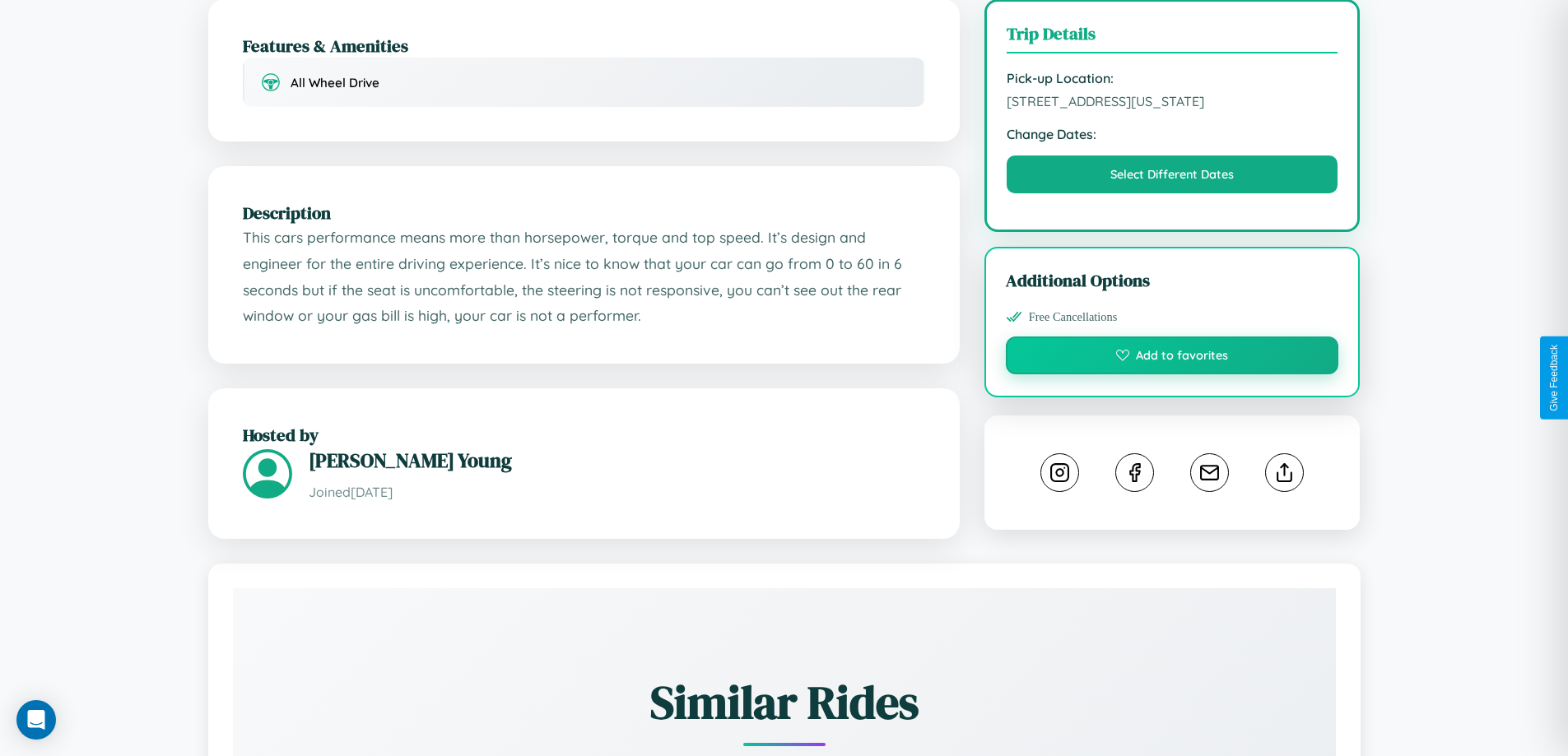
click at [1172, 374] on button "Add to favorites" at bounding box center [1172, 355] width 333 height 38
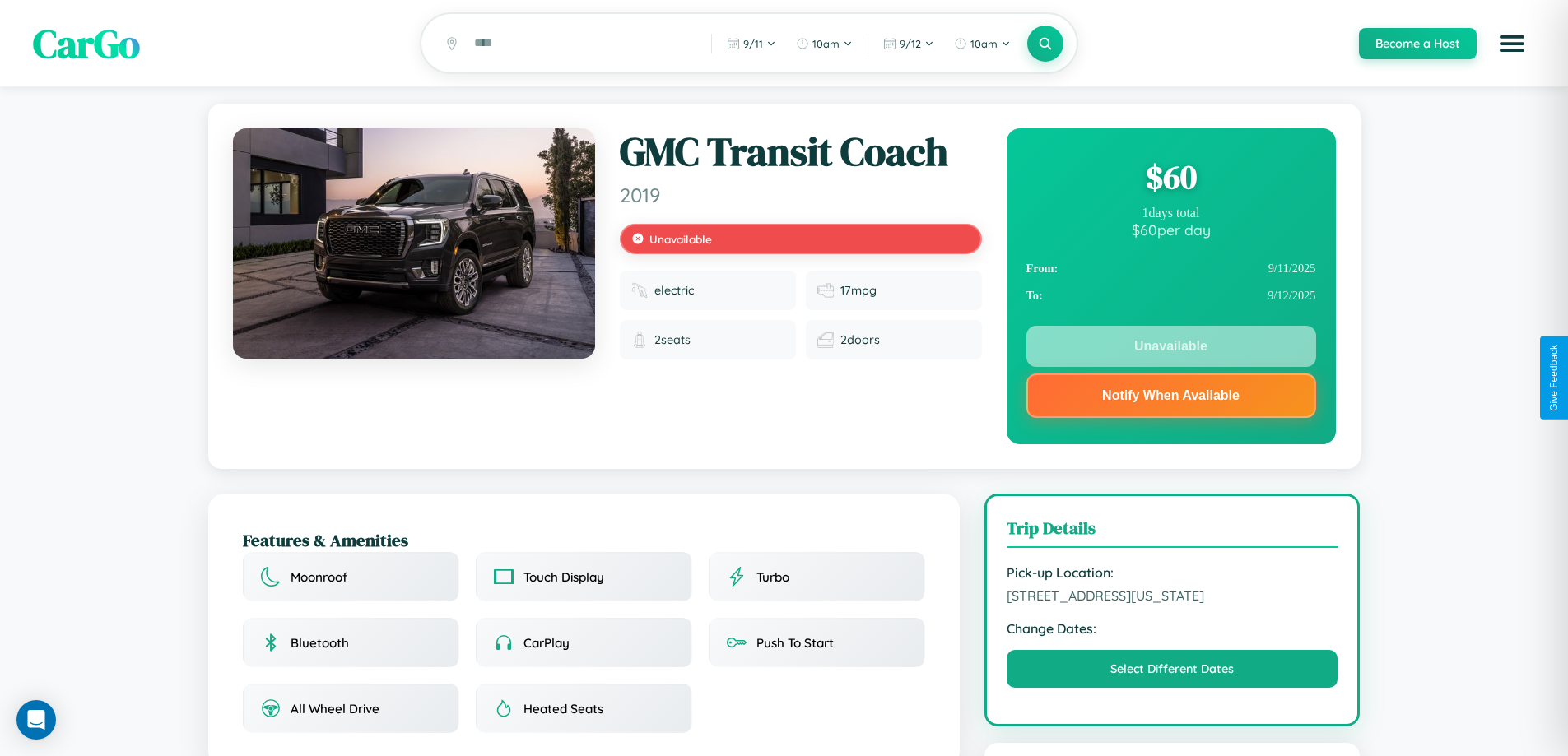
scroll to position [495, 0]
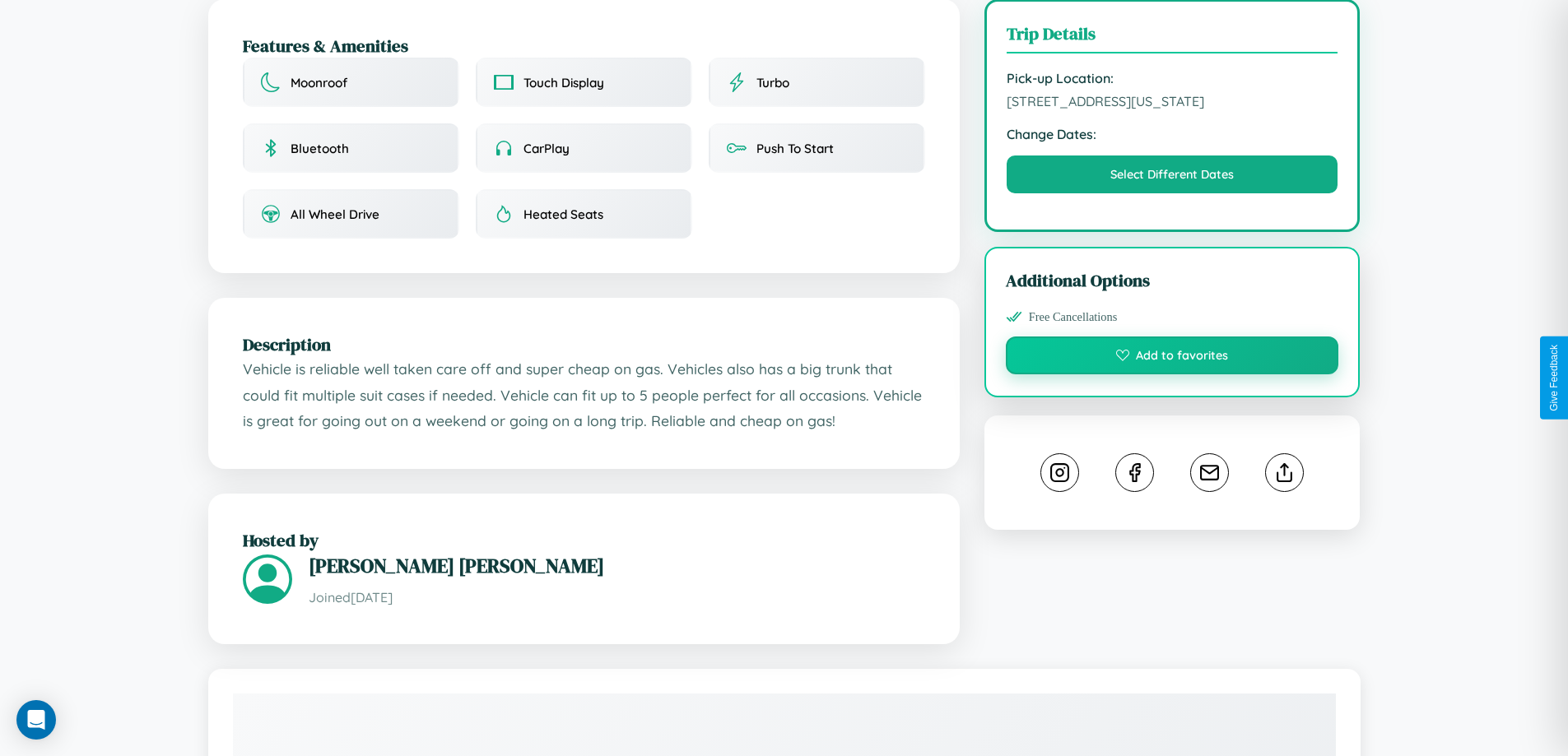
click at [1172, 374] on button "Add to favorites" at bounding box center [1172, 355] width 333 height 38
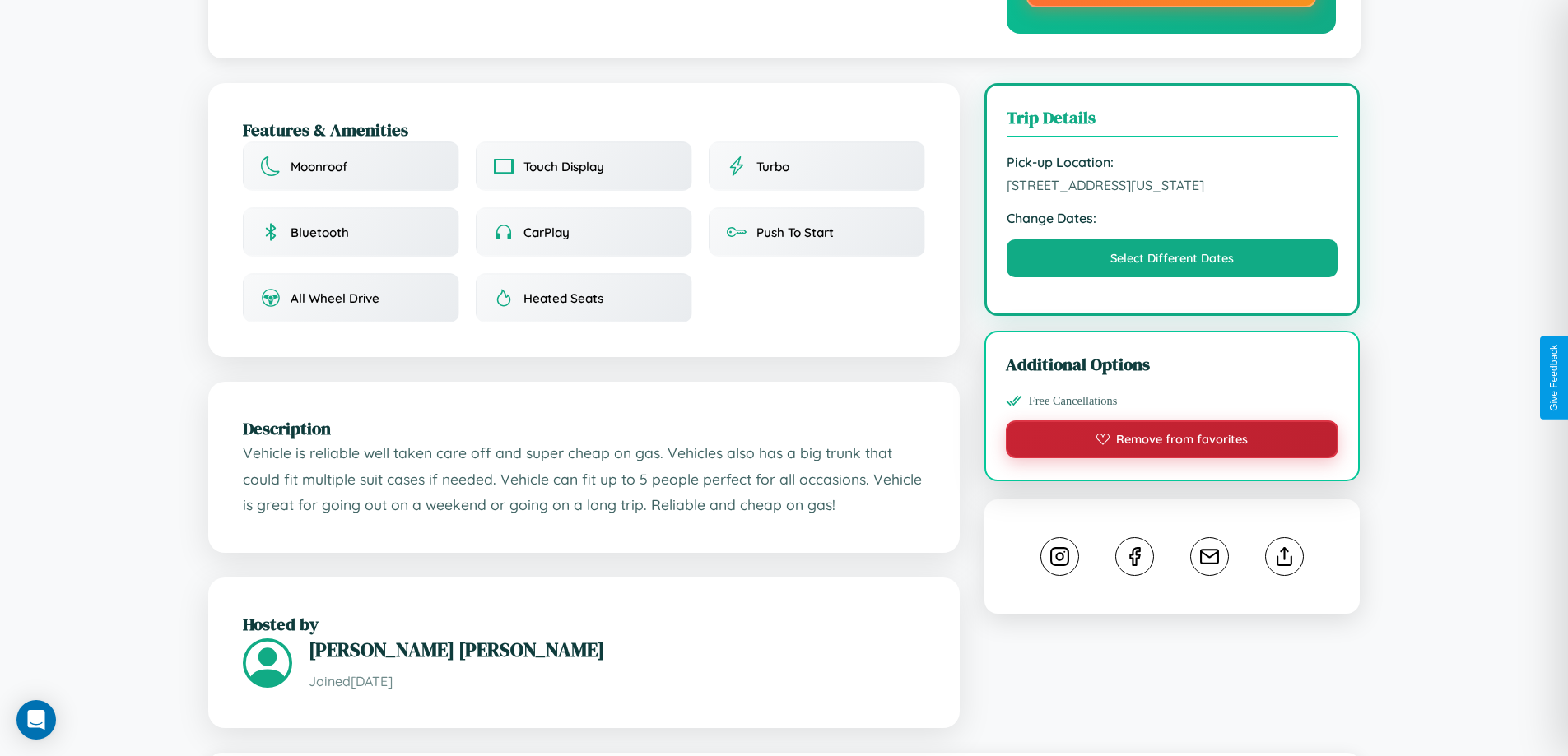
scroll to position [229, 0]
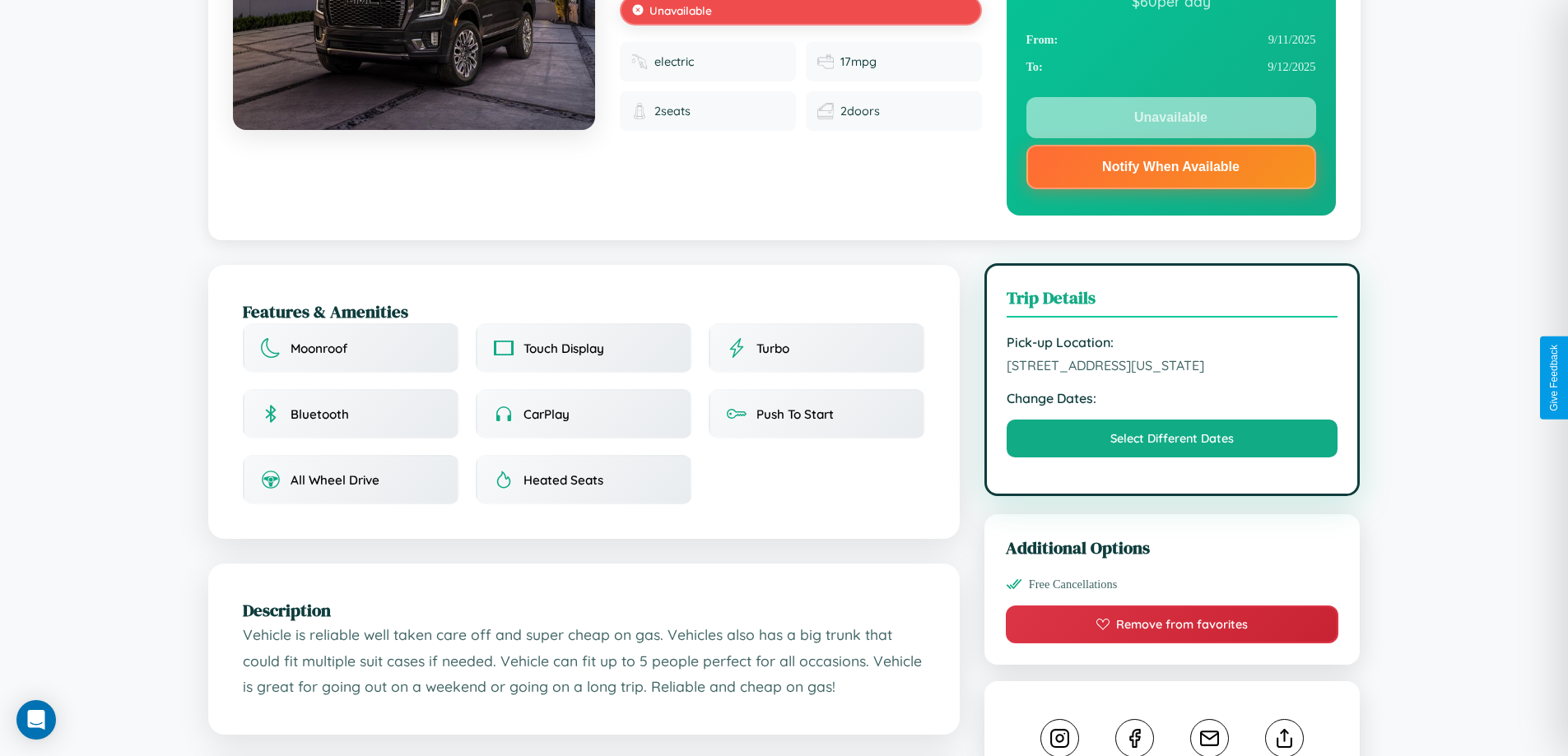
click at [1172, 374] on span "8742 High Street San Antonio Texas 40955 United States" at bounding box center [1172, 365] width 331 height 17
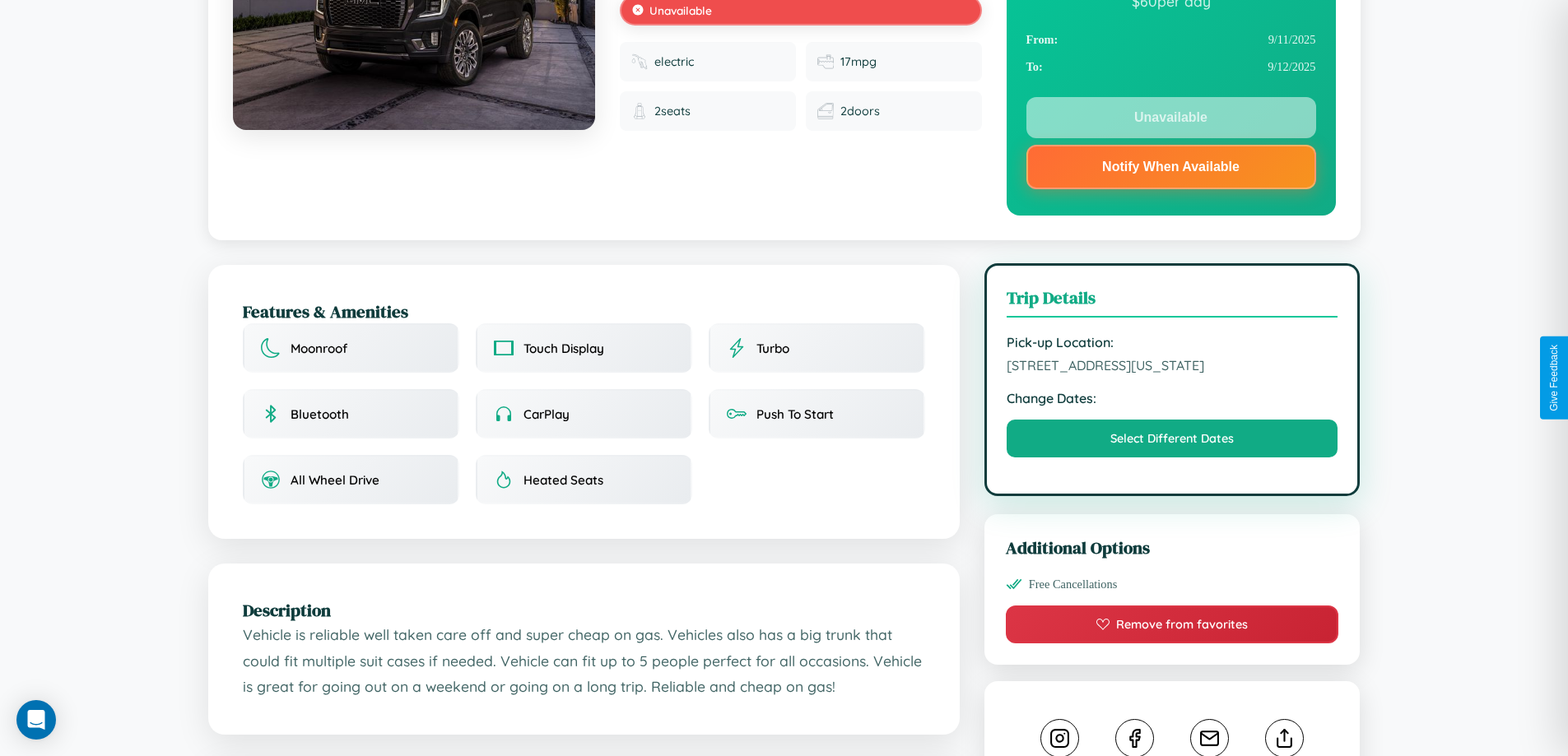
click at [1172, 374] on span "8742 High Street San Antonio Texas 40955 United States" at bounding box center [1172, 365] width 331 height 17
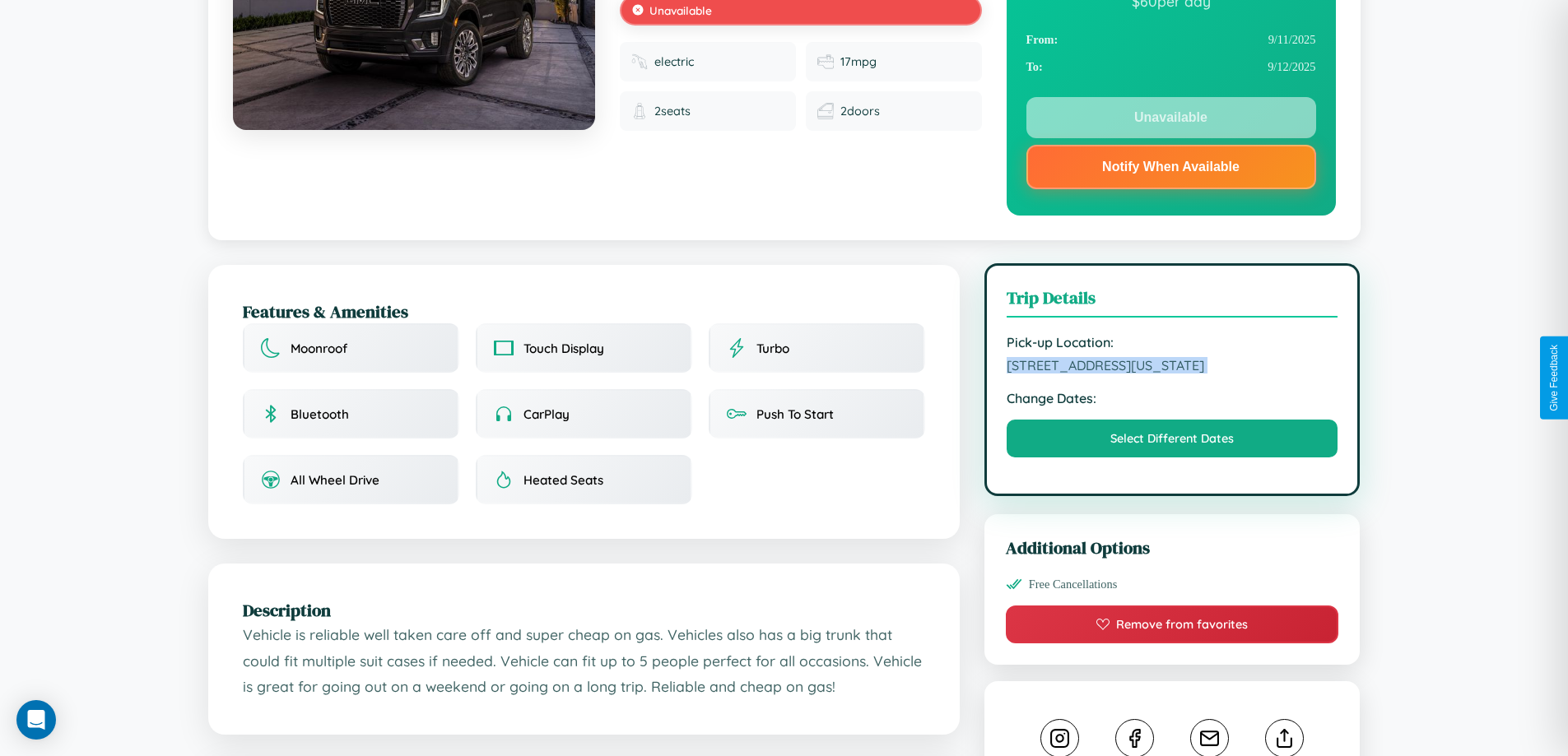
click at [1172, 374] on span "8742 High Street San Antonio Texas 40955 United States" at bounding box center [1172, 365] width 331 height 17
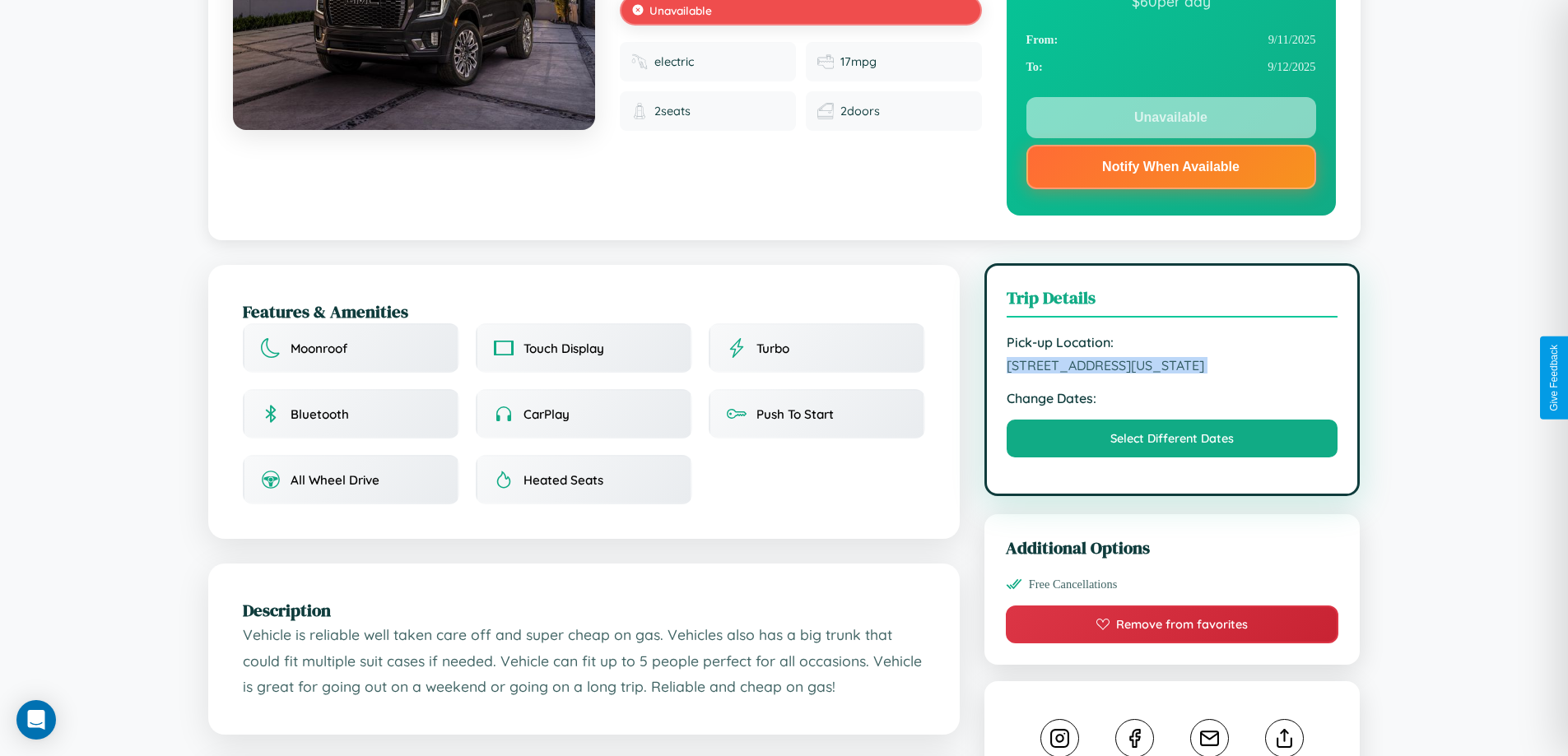
click at [1172, 374] on span "8742 High Street San Antonio Texas 40955 United States" at bounding box center [1172, 365] width 331 height 17
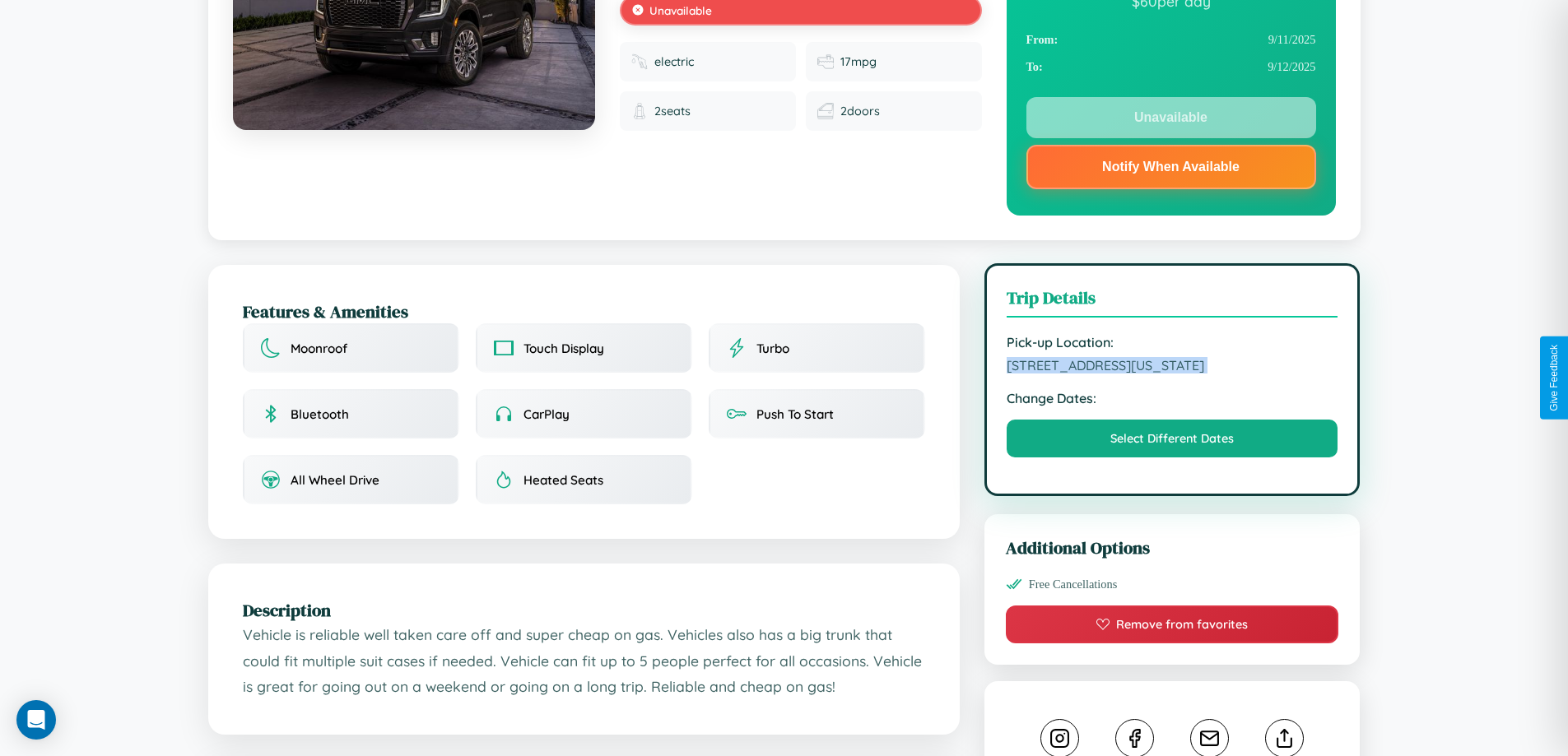
click at [1172, 374] on span "8742 High Street San Antonio Texas 40955 United States" at bounding box center [1172, 365] width 331 height 17
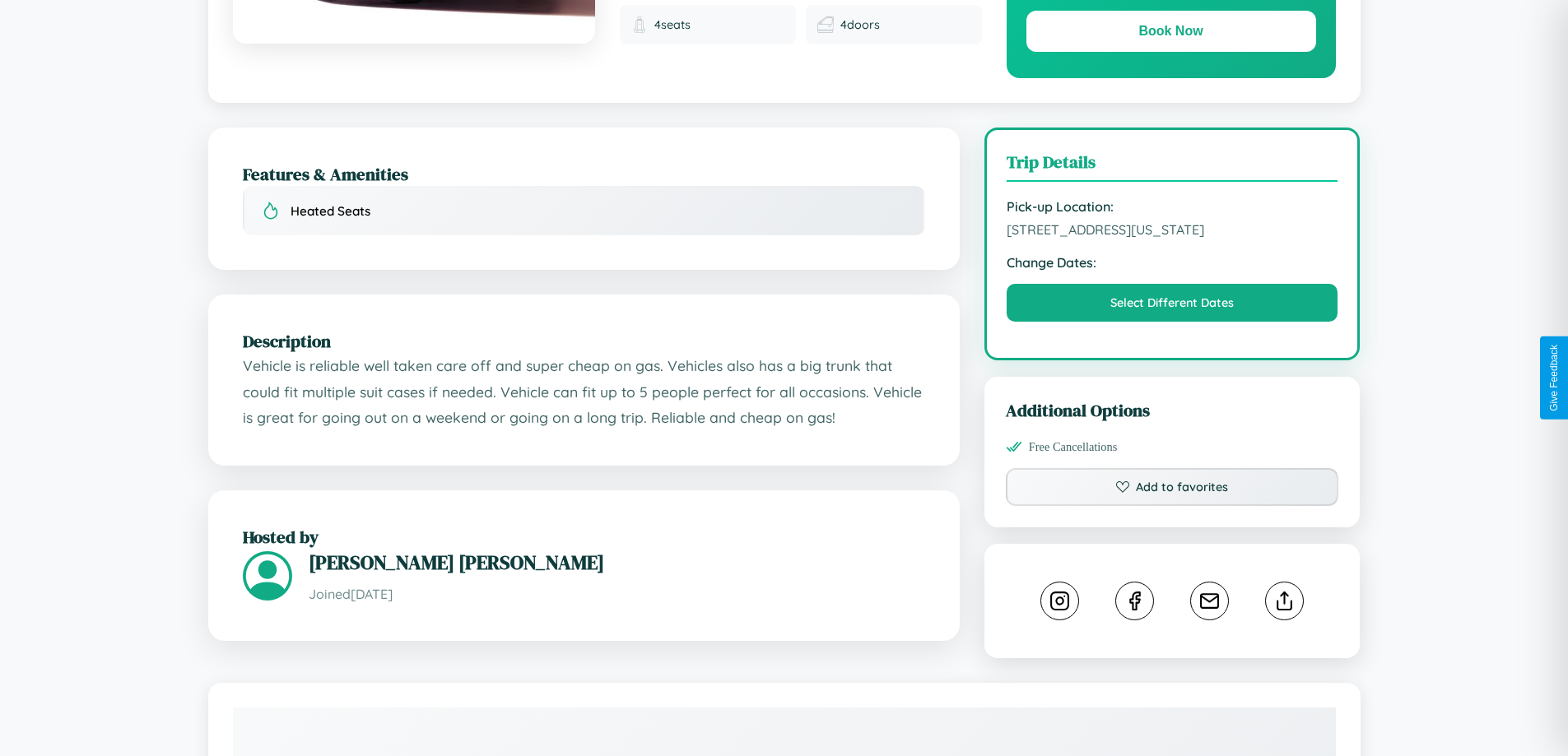
scroll to position [557, 0]
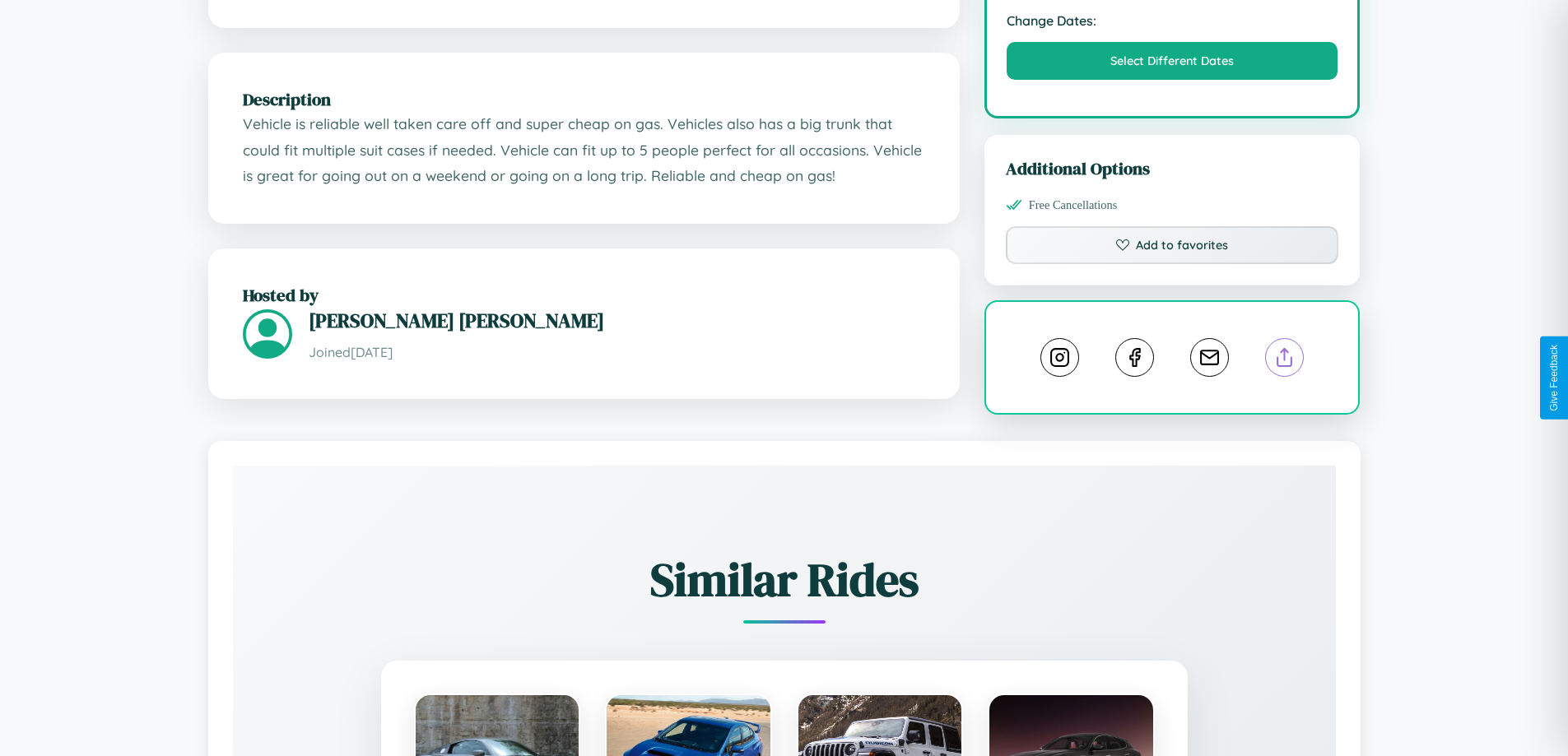
click at [1285, 360] on line at bounding box center [1285, 354] width 0 height 11
